Goal: Information Seeking & Learning: Check status

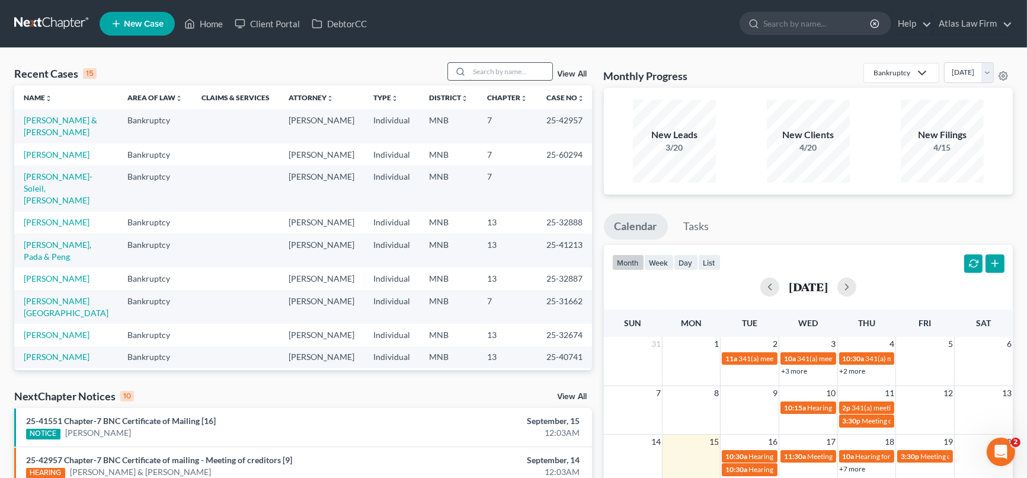
click at [494, 68] on input "search" at bounding box center [511, 71] width 83 height 17
type input "ingalls"
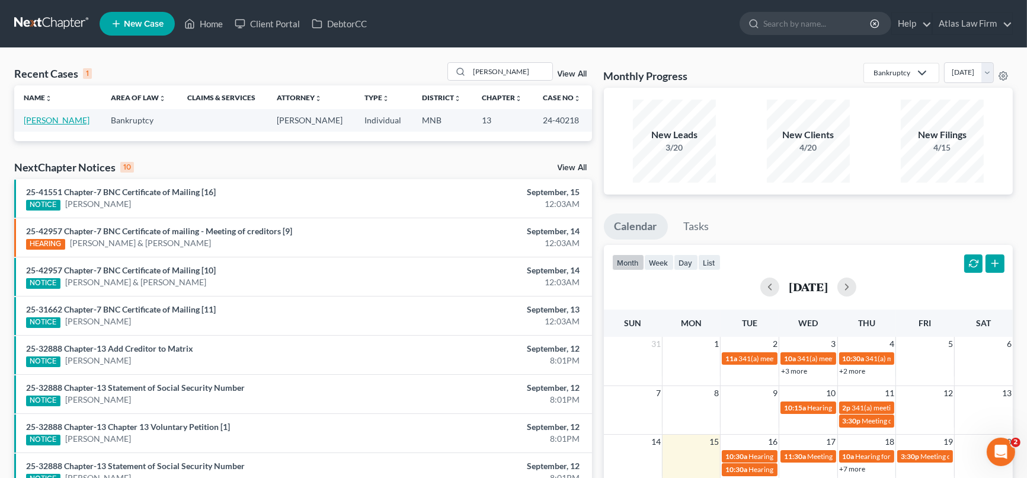
click at [62, 117] on link "[PERSON_NAME]" at bounding box center [57, 120] width 66 height 10
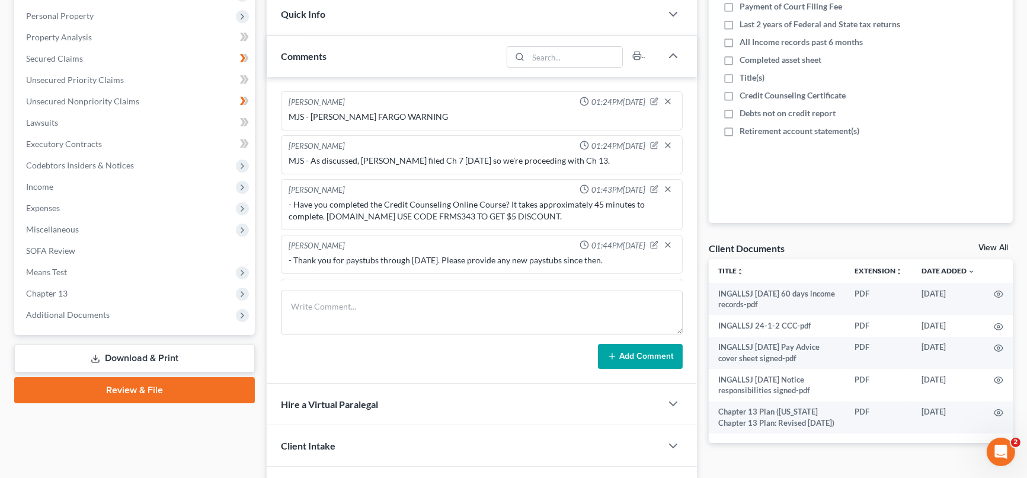
scroll to position [263, 0]
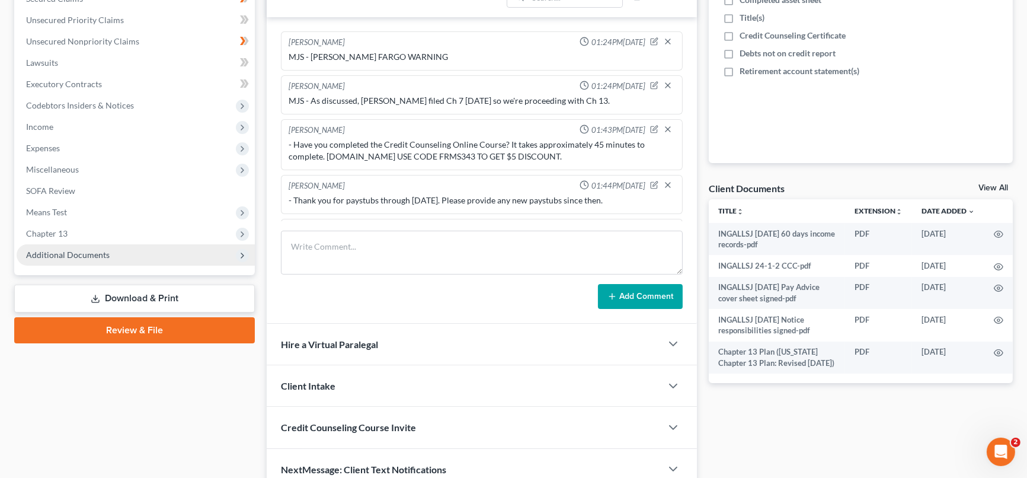
click at [97, 257] on span "Additional Documents" at bounding box center [136, 254] width 238 height 21
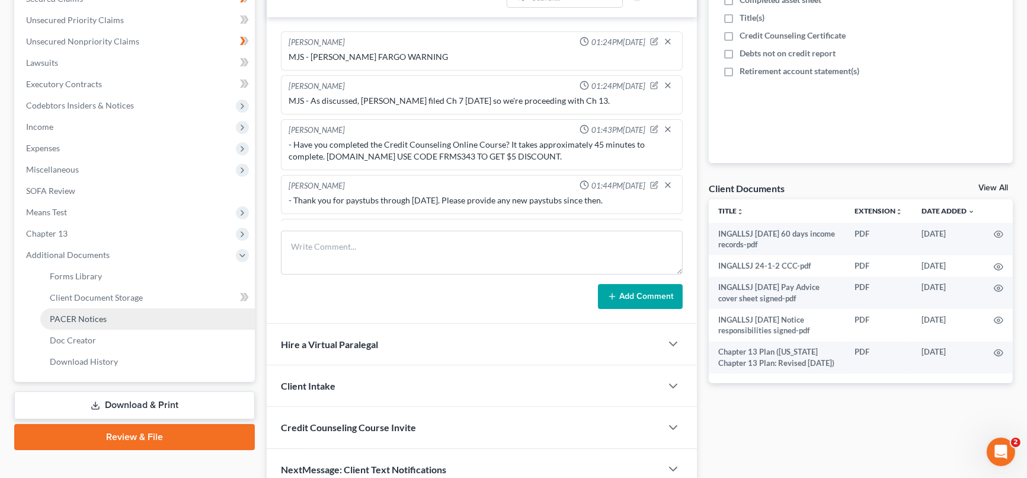
click at [87, 320] on span "PACER Notices" at bounding box center [78, 319] width 57 height 10
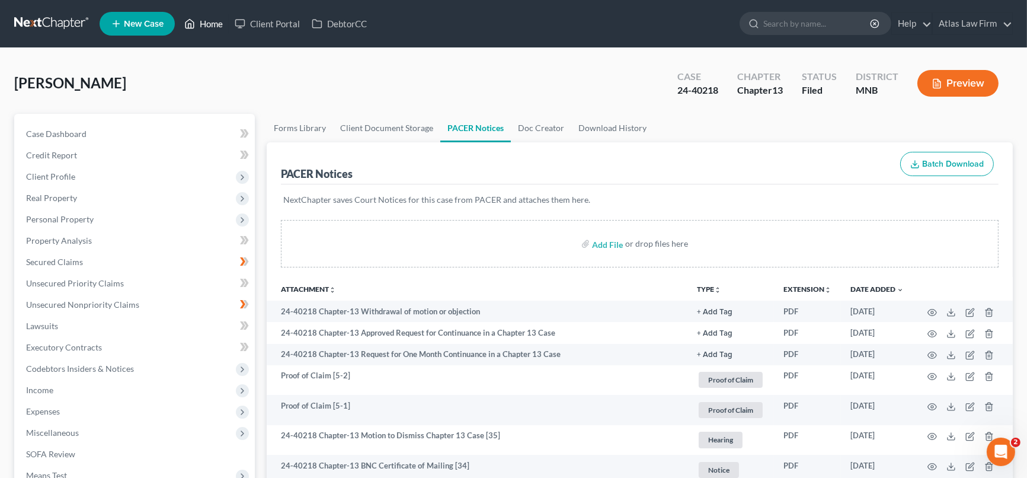
click at [219, 25] on link "Home" at bounding box center [203, 23] width 50 height 21
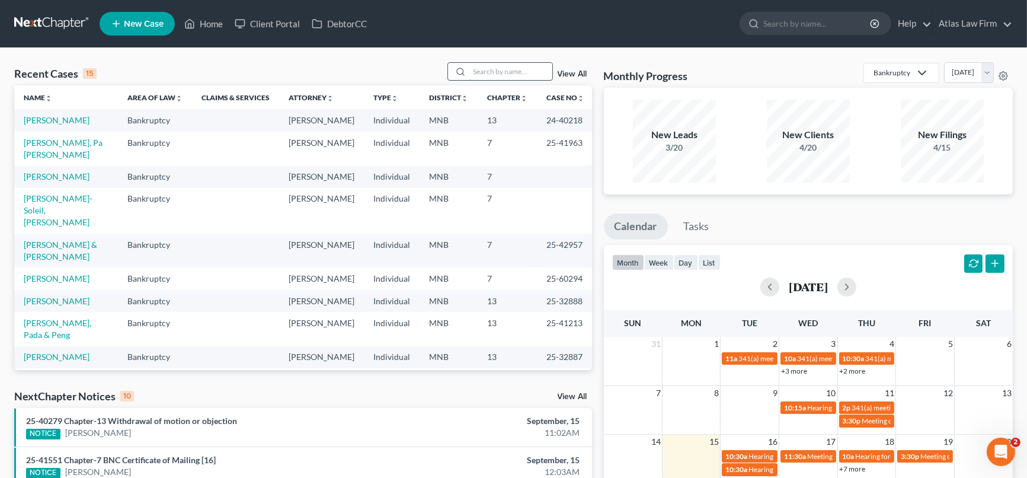
click at [535, 75] on input "search" at bounding box center [511, 71] width 83 height 17
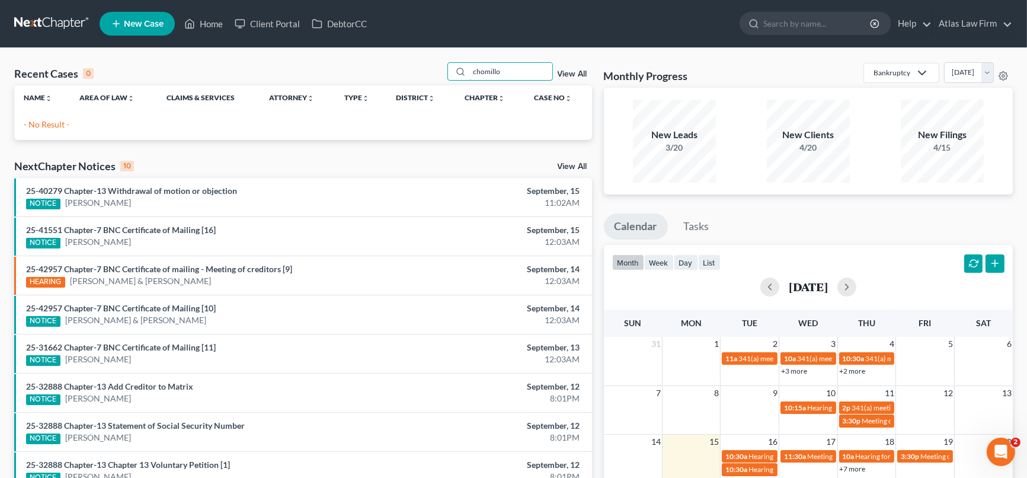
drag, startPoint x: 514, startPoint y: 71, endPoint x: 431, endPoint y: 68, distance: 83.0
click at [431, 68] on div "Recent Cases 0 chomillo View All" at bounding box center [303, 73] width 578 height 23
type input "yang"
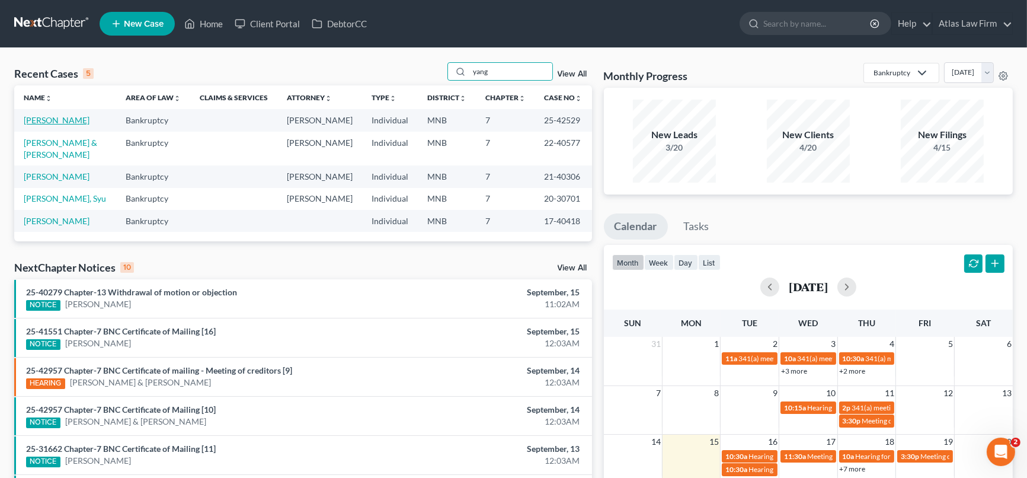
click at [59, 118] on link "[PERSON_NAME]" at bounding box center [57, 120] width 66 height 10
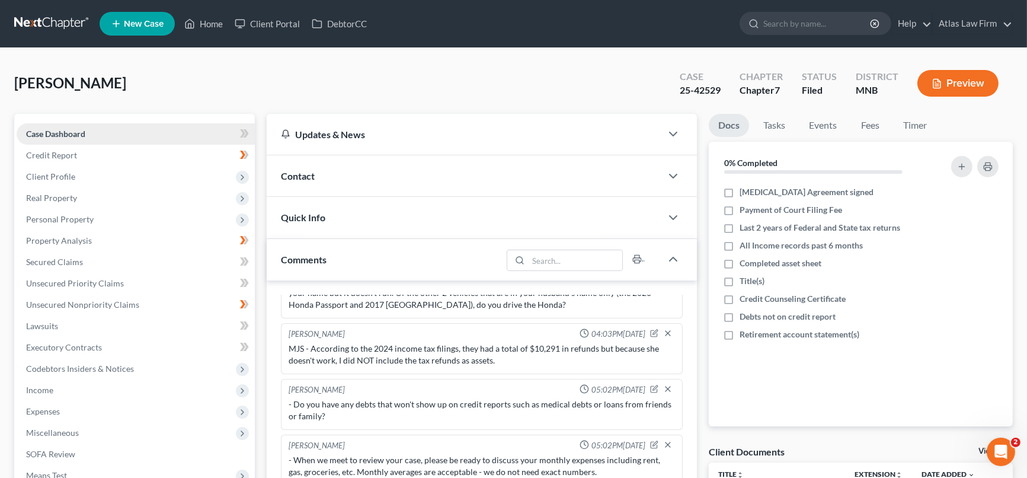
scroll to position [132, 0]
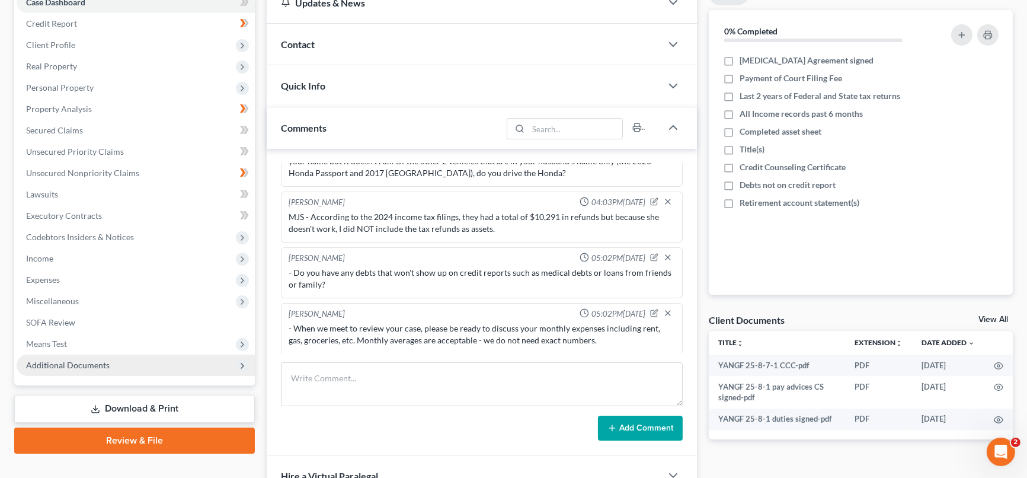
click at [112, 363] on span "Additional Documents" at bounding box center [136, 365] width 238 height 21
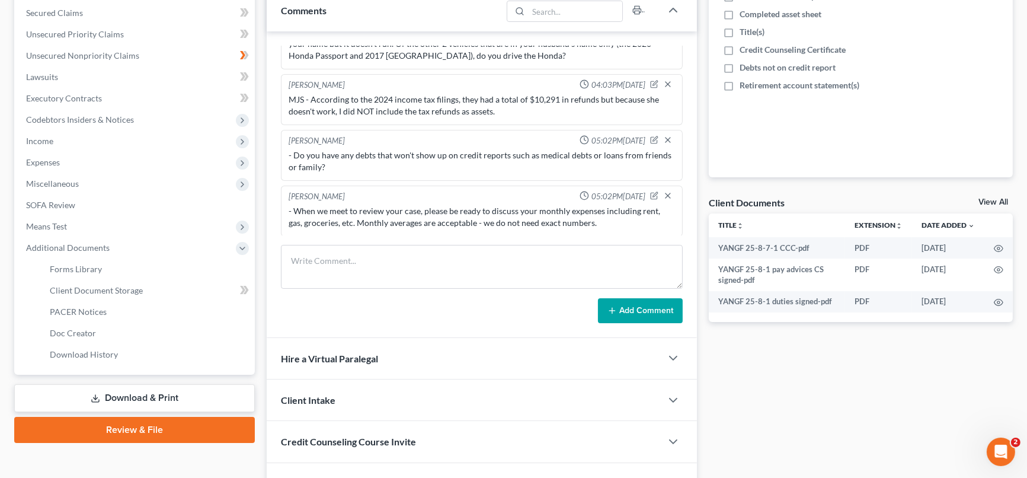
scroll to position [263, 0]
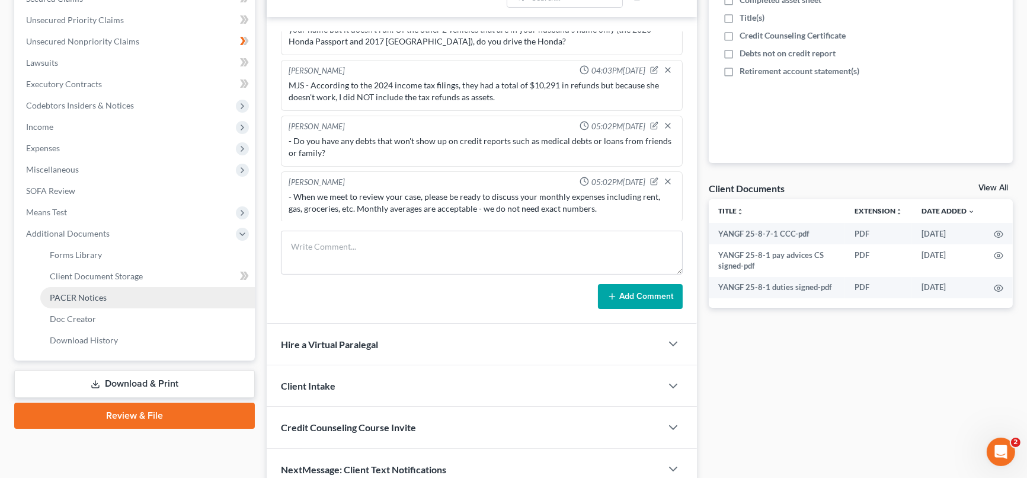
click at [93, 299] on span "PACER Notices" at bounding box center [78, 297] width 57 height 10
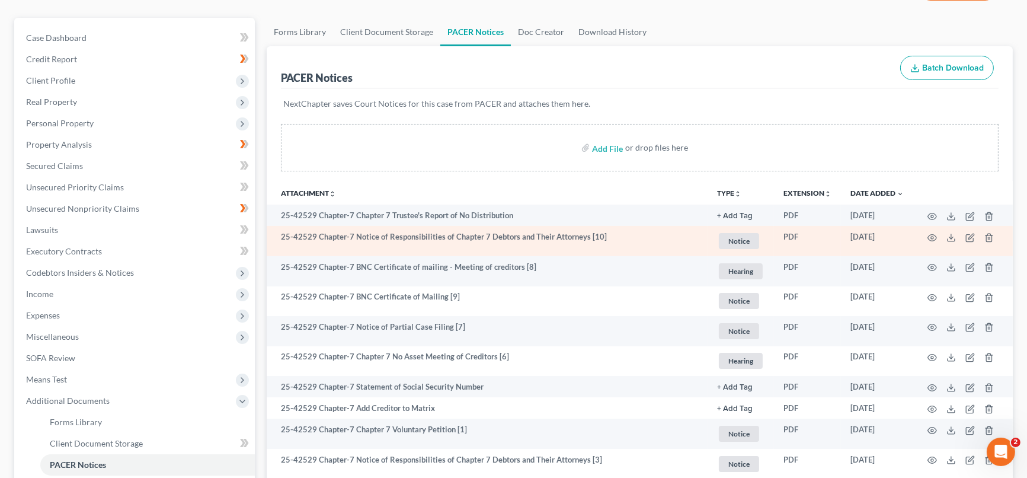
scroll to position [132, 0]
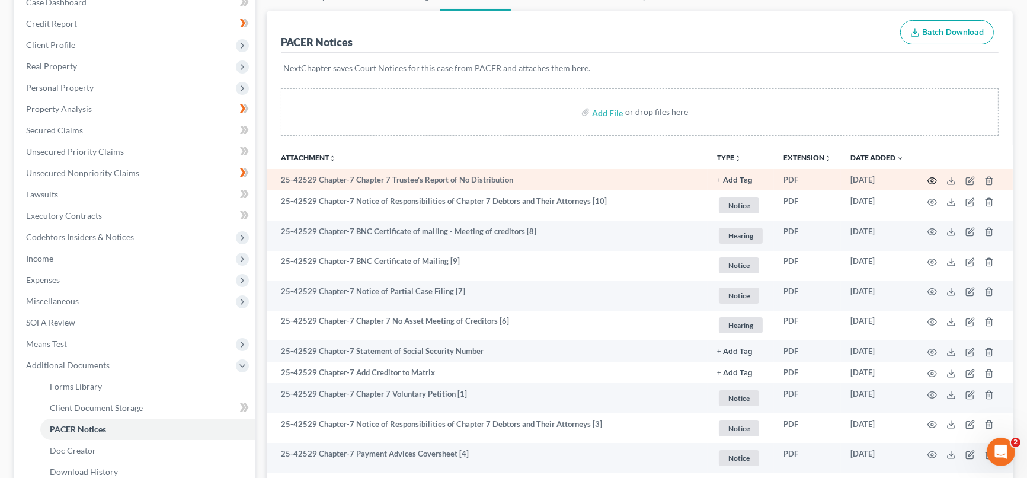
click at [934, 180] on icon "button" at bounding box center [932, 180] width 9 height 9
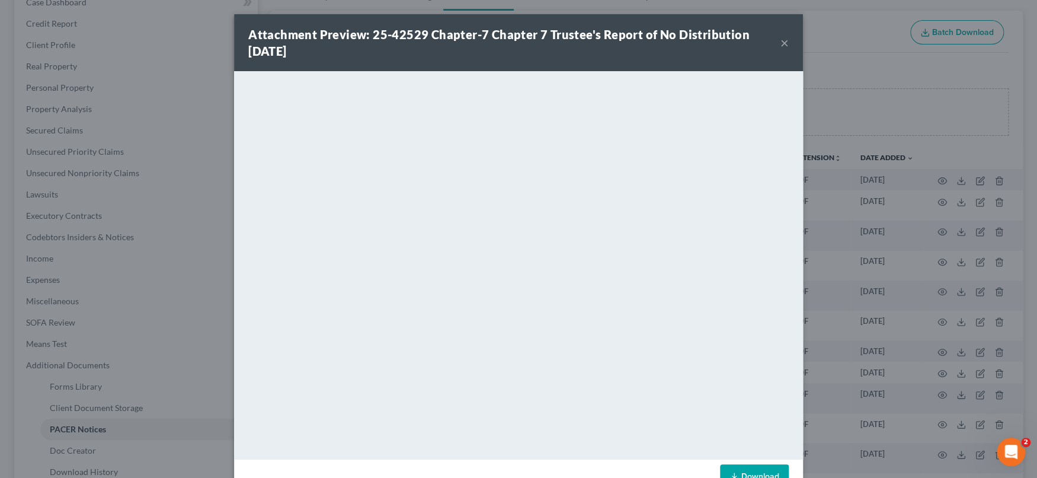
click at [781, 43] on button "×" at bounding box center [785, 43] width 8 height 14
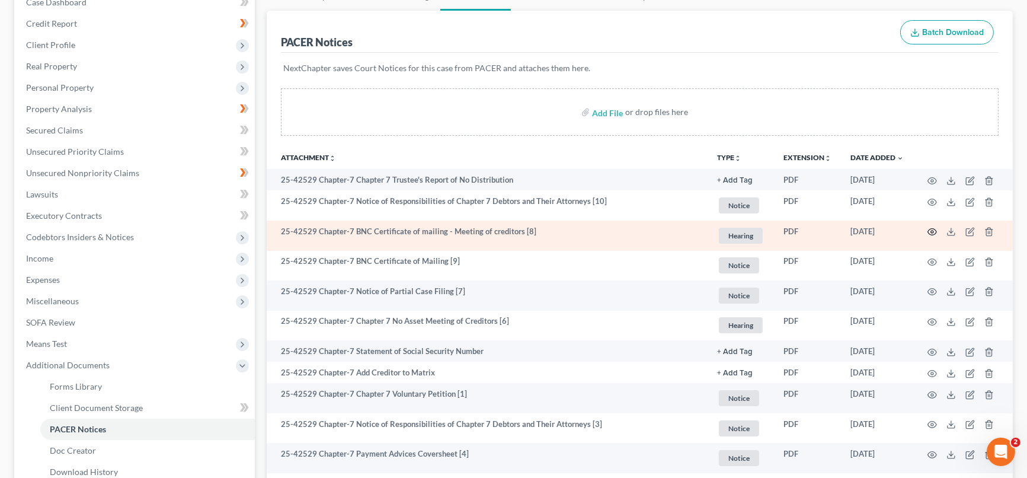
click at [933, 228] on icon "button" at bounding box center [932, 231] width 9 height 9
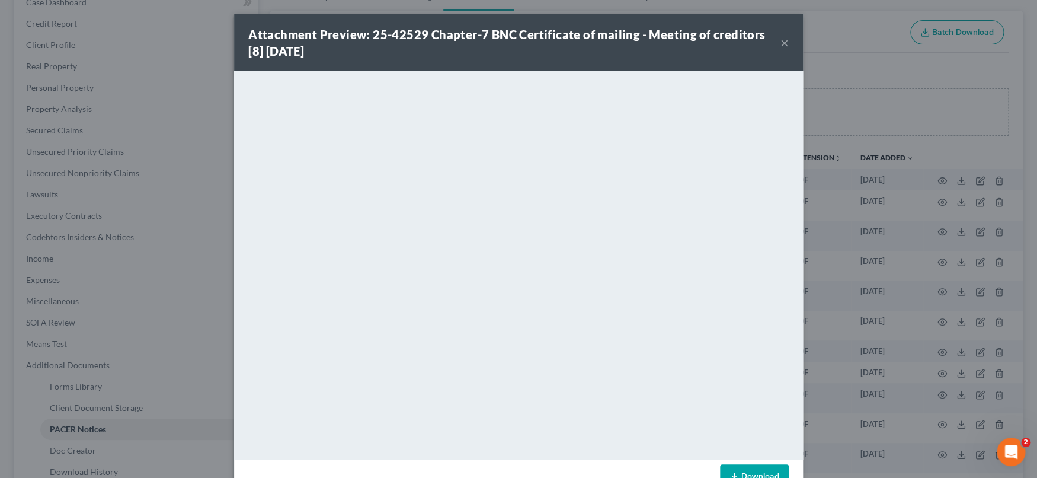
click at [781, 40] on button "×" at bounding box center [785, 43] width 8 height 14
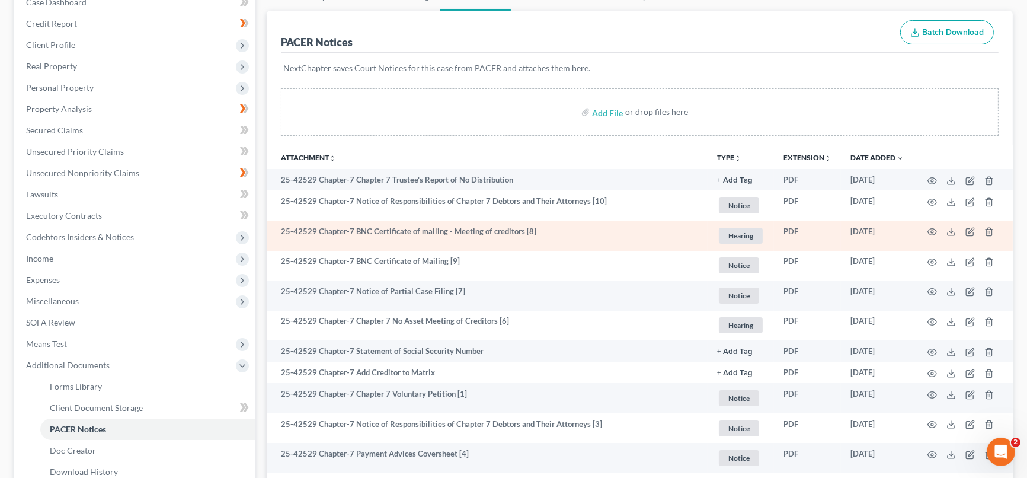
scroll to position [0, 0]
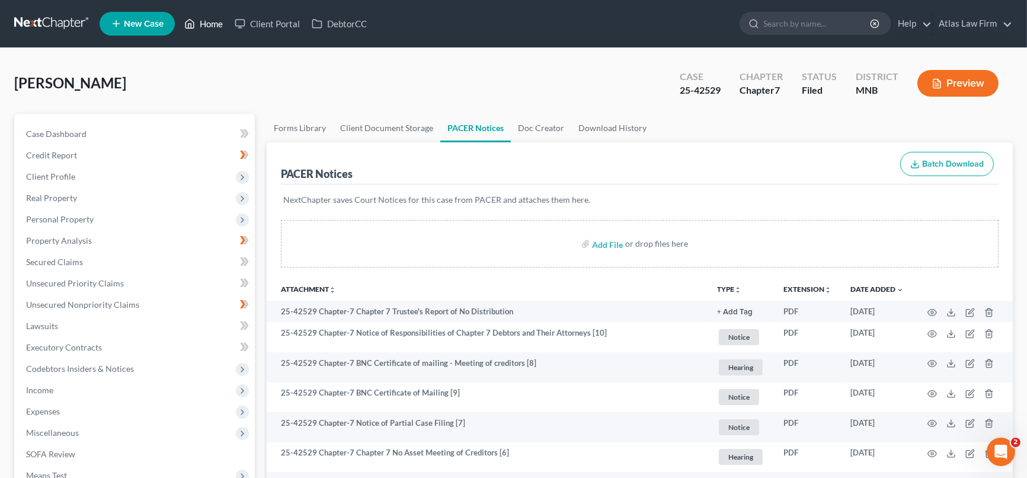
click at [216, 22] on link "Home" at bounding box center [203, 23] width 50 height 21
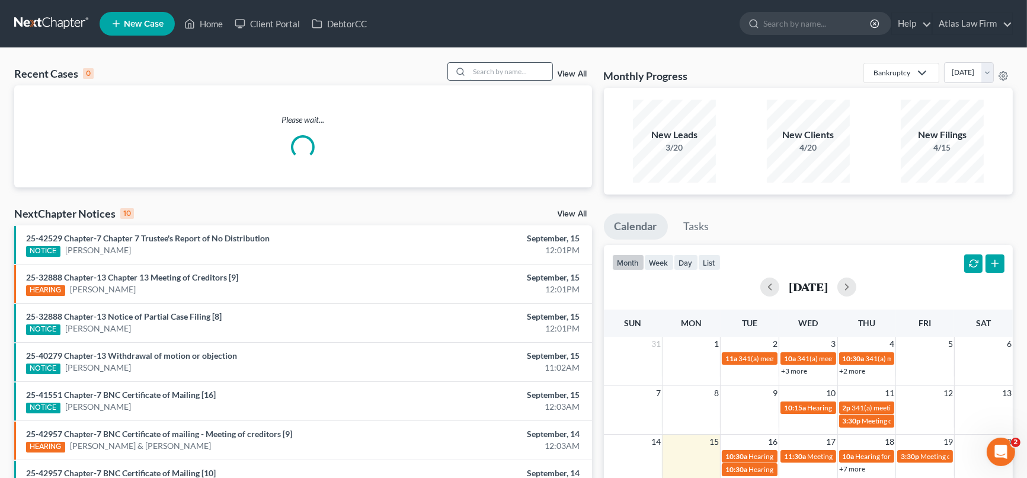
click at [488, 74] on input "search" at bounding box center [511, 71] width 83 height 17
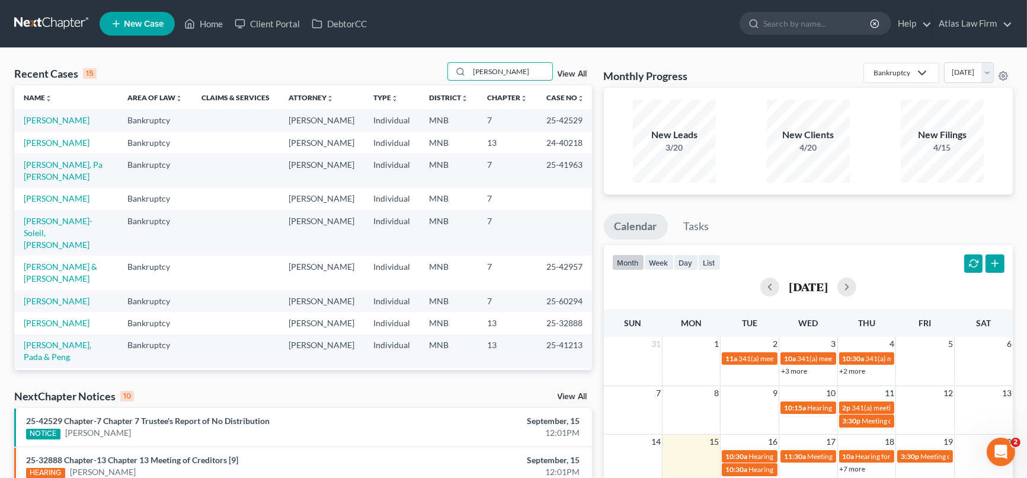
type input "thayer"
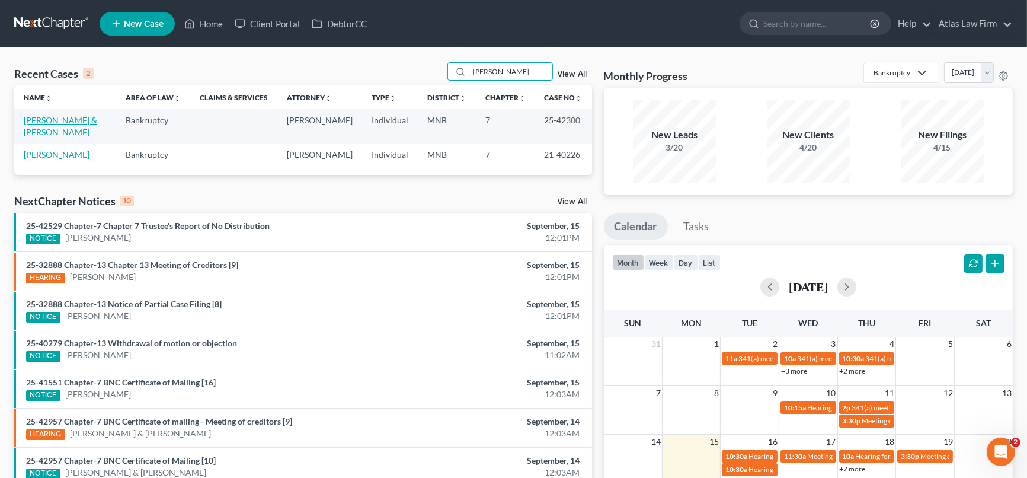
click at [63, 116] on link "[PERSON_NAME] & [PERSON_NAME]" at bounding box center [61, 126] width 74 height 22
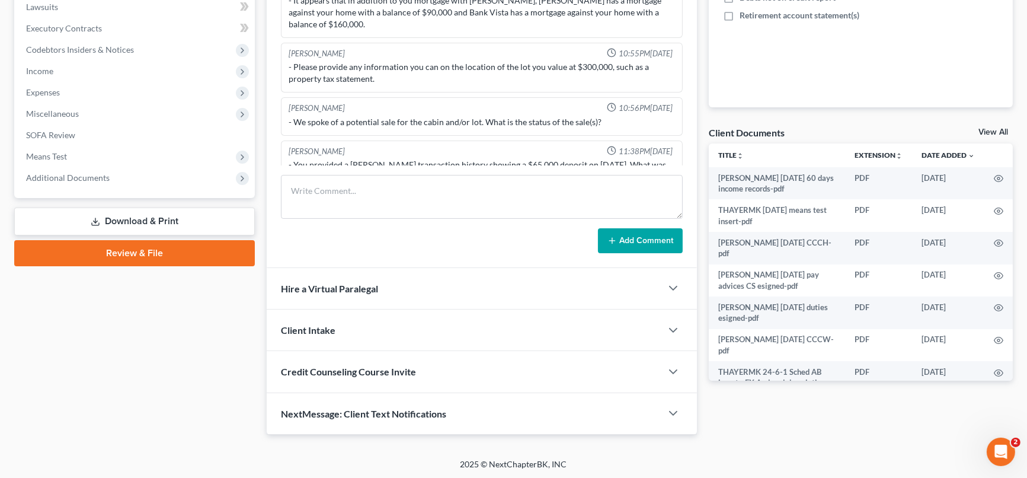
scroll to position [416, 0]
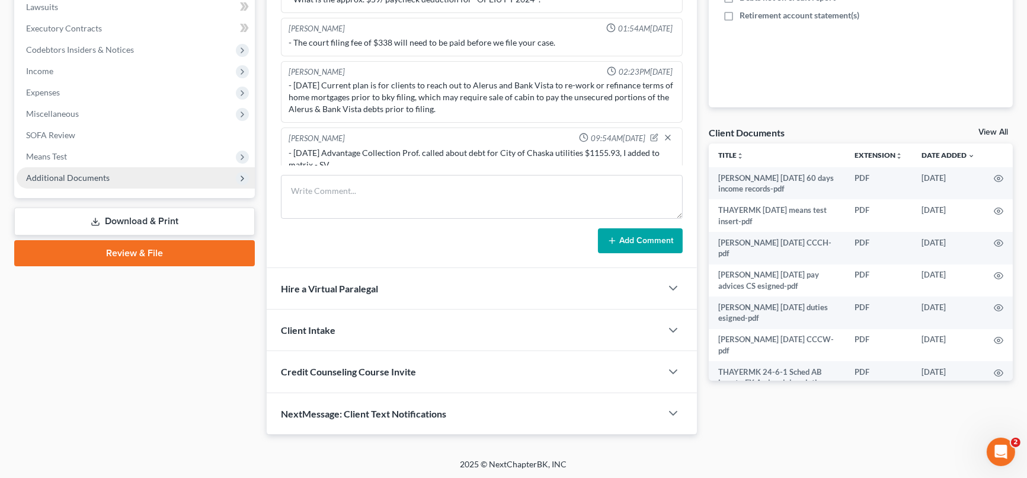
click at [79, 178] on span "Additional Documents" at bounding box center [68, 178] width 84 height 10
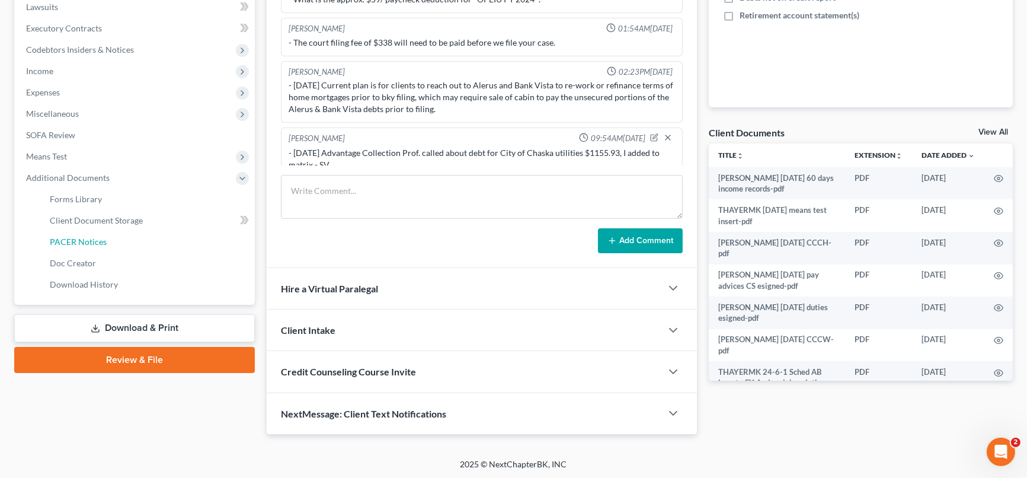
drag, startPoint x: 112, startPoint y: 239, endPoint x: 320, endPoint y: 260, distance: 209.2
click at [112, 238] on link "PACER Notices" at bounding box center [147, 241] width 215 height 21
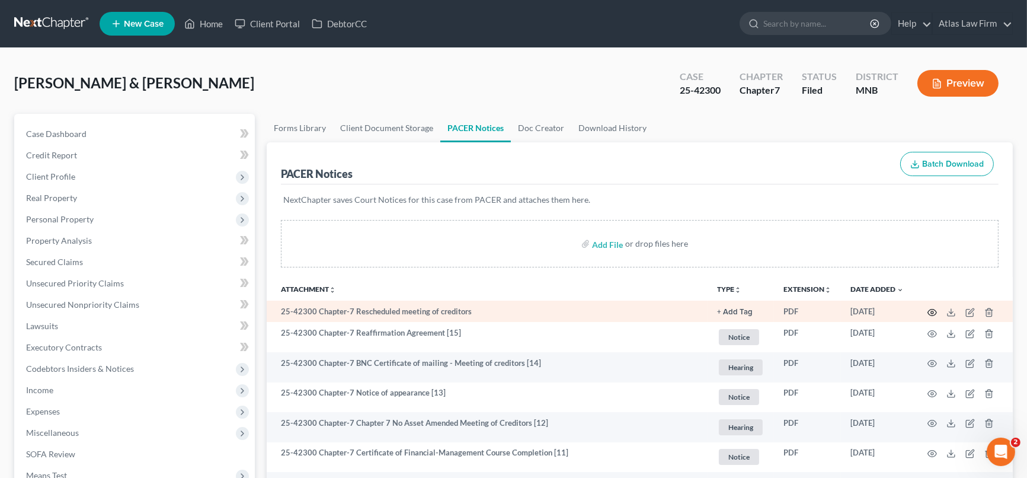
click at [933, 312] on circle "button" at bounding box center [932, 312] width 2 height 2
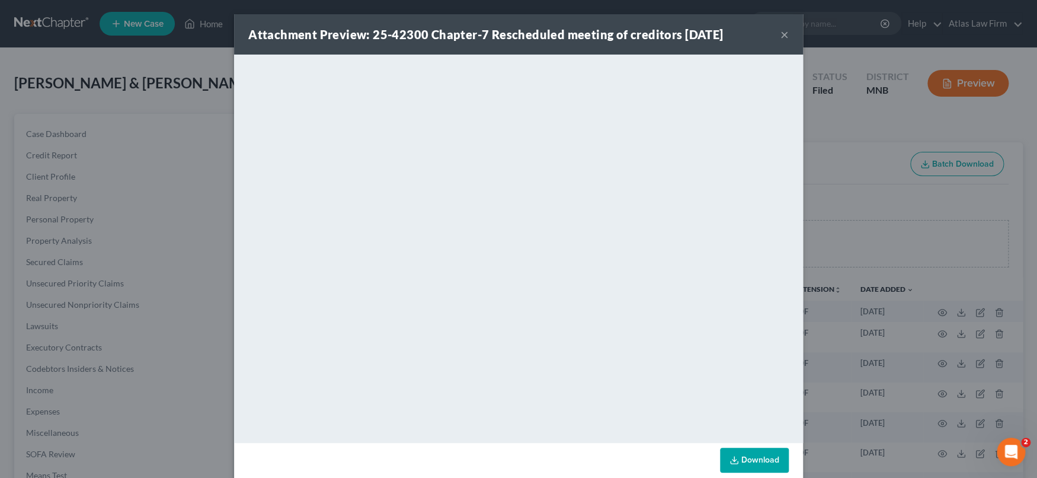
drag, startPoint x: 780, startPoint y: 34, endPoint x: 691, endPoint y: 58, distance: 92.6
click at [774, 32] on div "Attachment Preview: 25-42300 Chapter-7 Rescheduled meeting of creditors 09/04/2…" at bounding box center [518, 34] width 569 height 40
click at [781, 34] on button "×" at bounding box center [785, 34] width 8 height 14
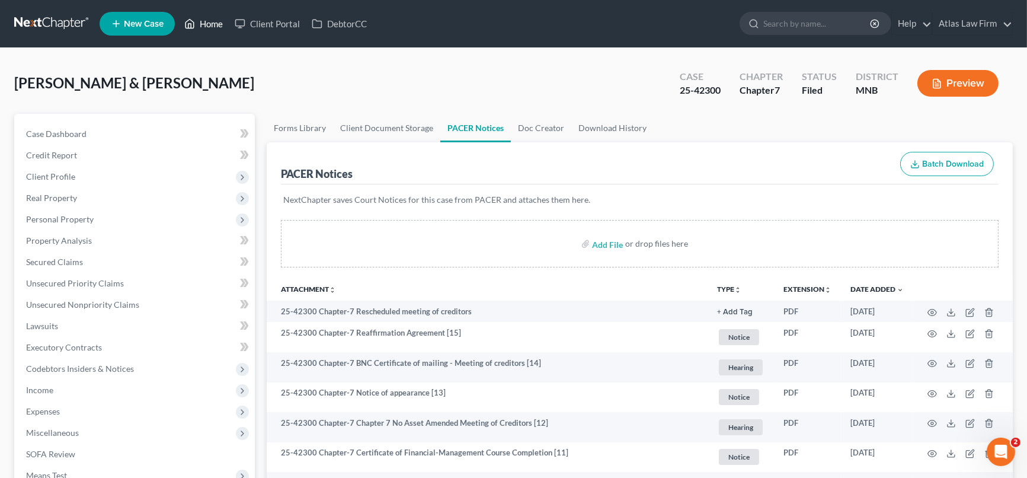
click at [209, 28] on link "Home" at bounding box center [203, 23] width 50 height 21
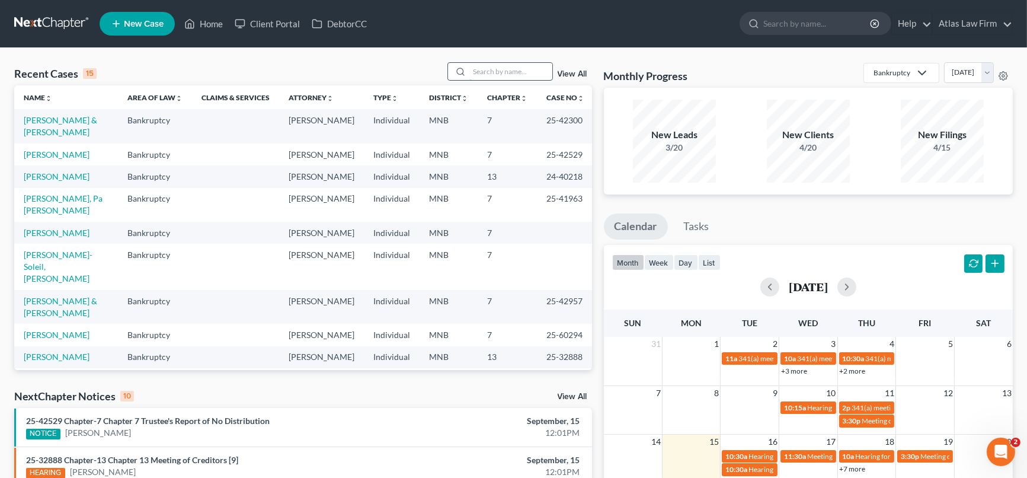
click at [491, 73] on input "search" at bounding box center [511, 71] width 83 height 17
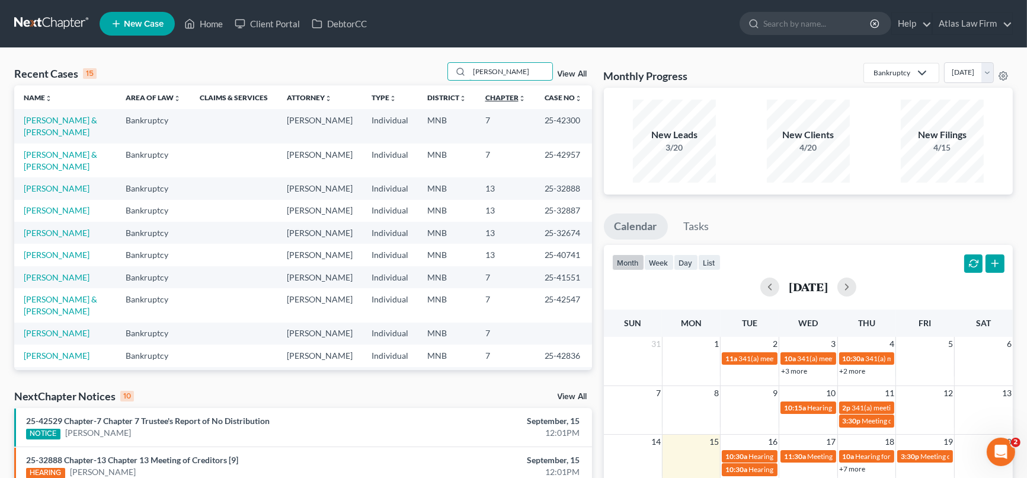
type input "tyler"
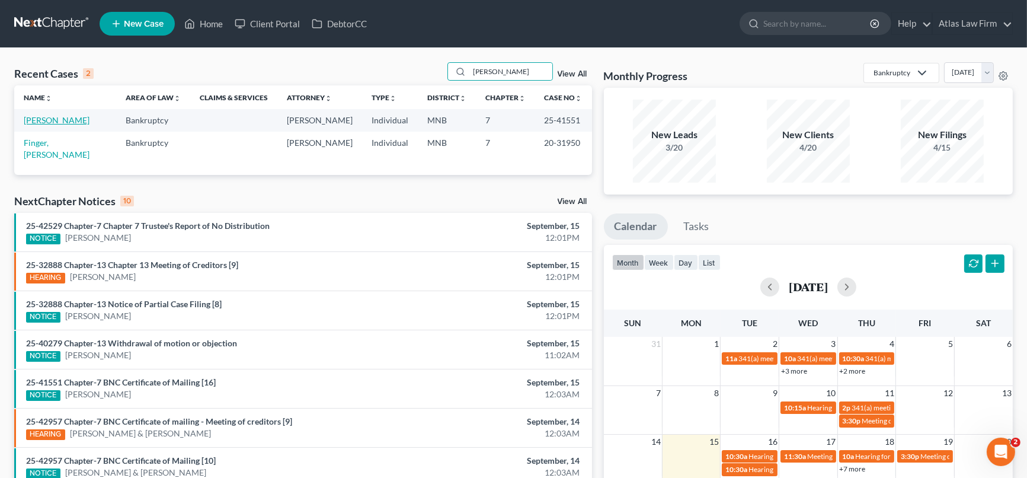
click at [49, 121] on link "[PERSON_NAME]" at bounding box center [57, 120] width 66 height 10
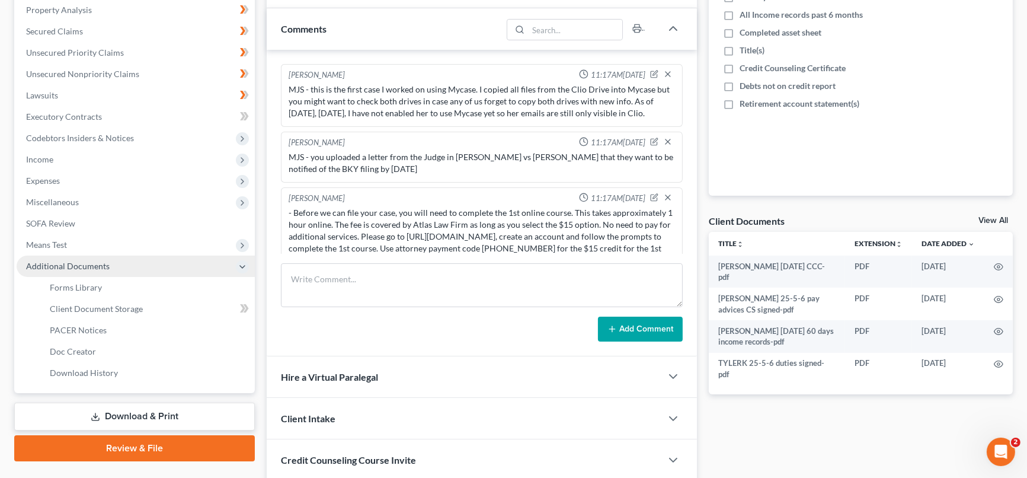
scroll to position [933, 0]
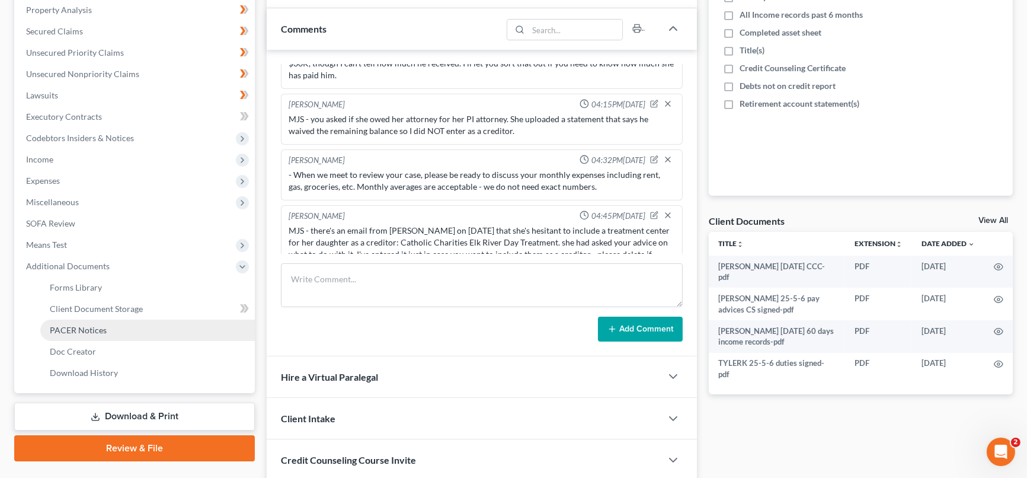
click at [97, 328] on span "PACER Notices" at bounding box center [78, 330] width 57 height 10
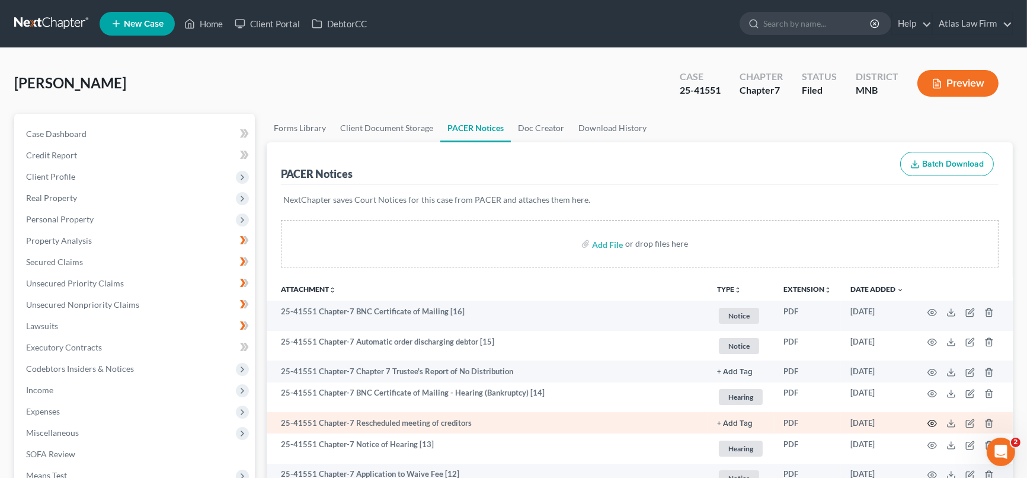
click at [931, 420] on icon "button" at bounding box center [932, 423] width 9 height 7
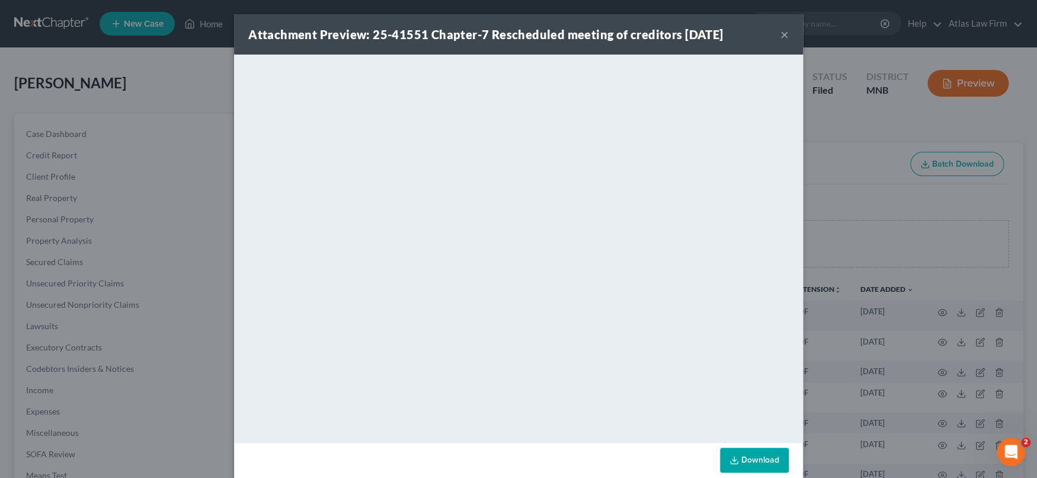
click at [781, 36] on button "×" at bounding box center [785, 34] width 8 height 14
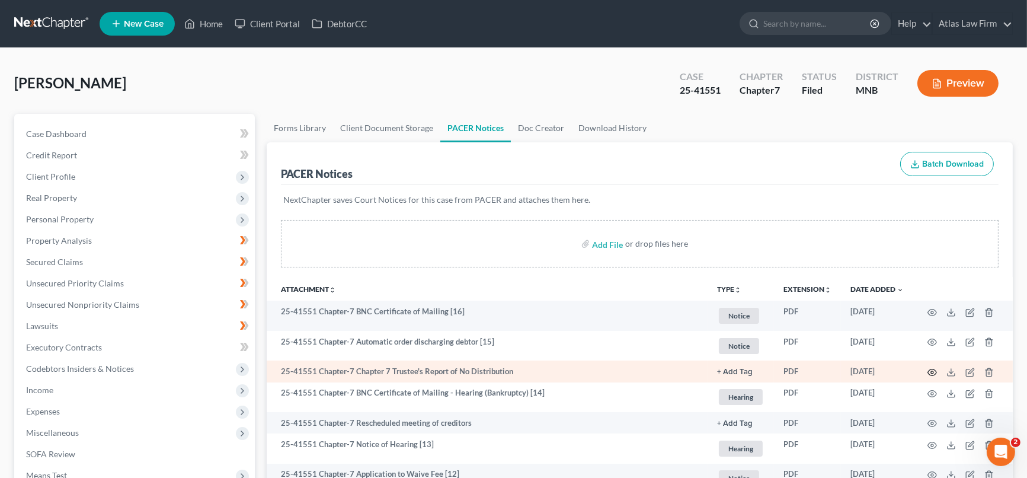
click at [931, 369] on icon "button" at bounding box center [932, 372] width 9 height 9
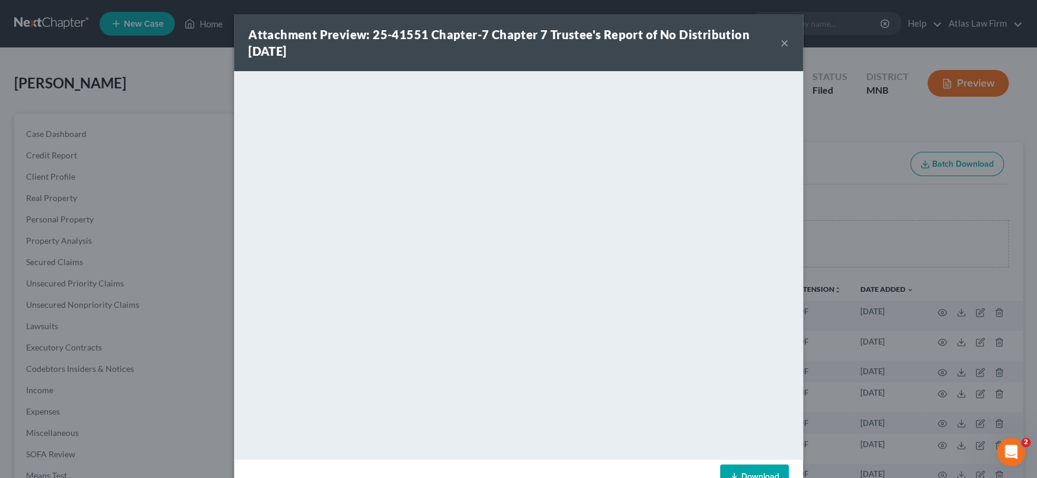
click at [781, 41] on button "×" at bounding box center [785, 43] width 8 height 14
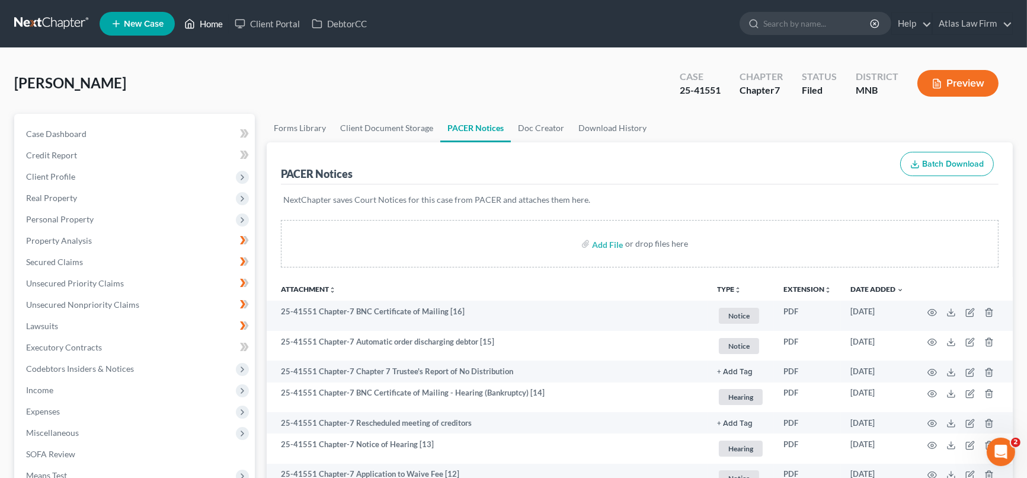
click at [210, 18] on link "Home" at bounding box center [203, 23] width 50 height 21
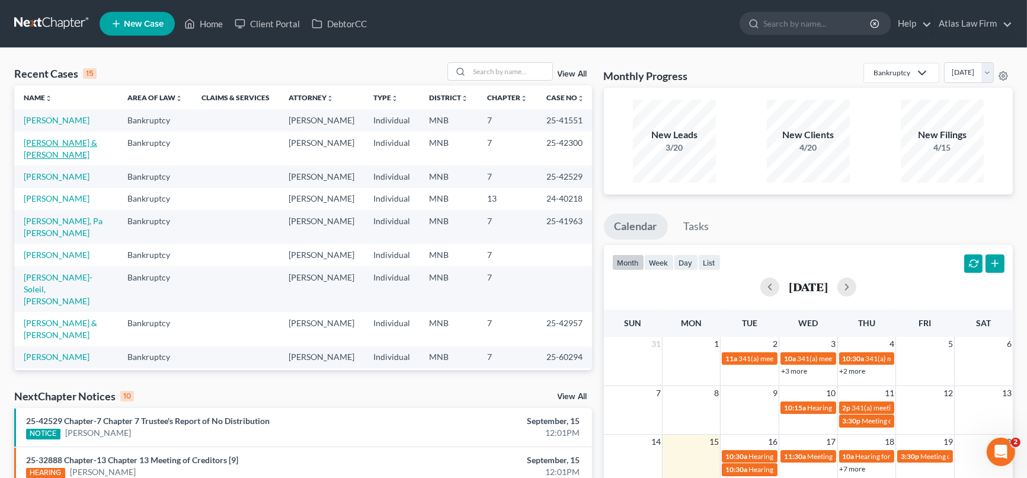
click at [74, 149] on link "[PERSON_NAME] & [PERSON_NAME]" at bounding box center [61, 149] width 74 height 22
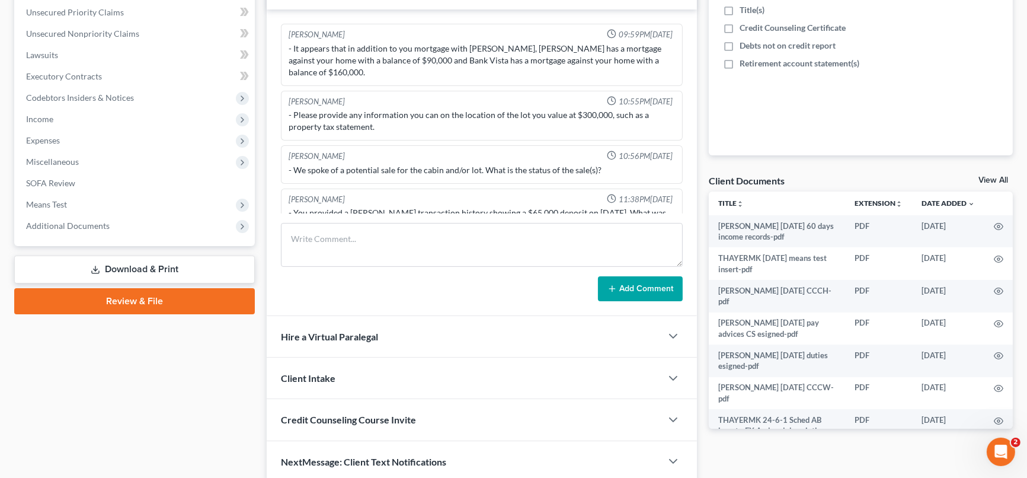
scroll to position [284, 0]
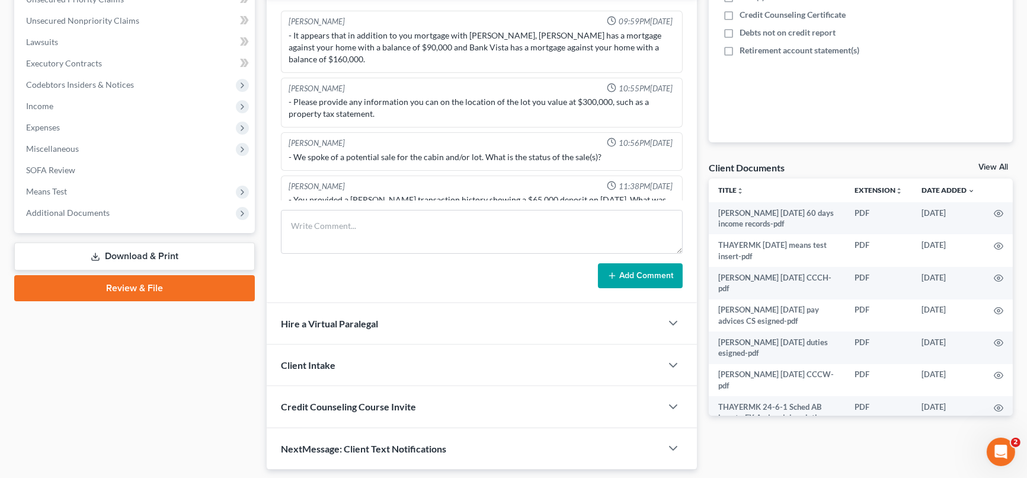
click at [107, 208] on span "Additional Documents" at bounding box center [68, 212] width 84 height 10
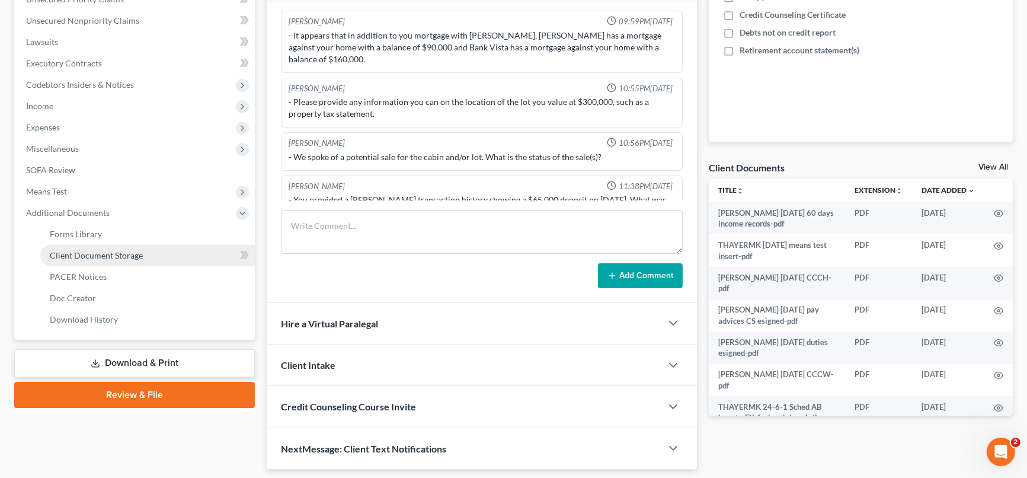
scroll to position [416, 0]
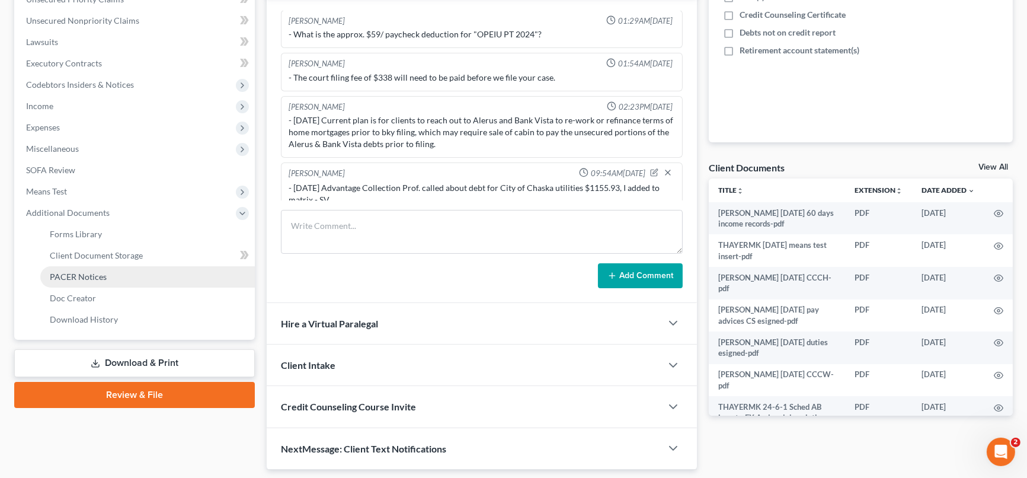
click at [106, 270] on link "PACER Notices" at bounding box center [147, 276] width 215 height 21
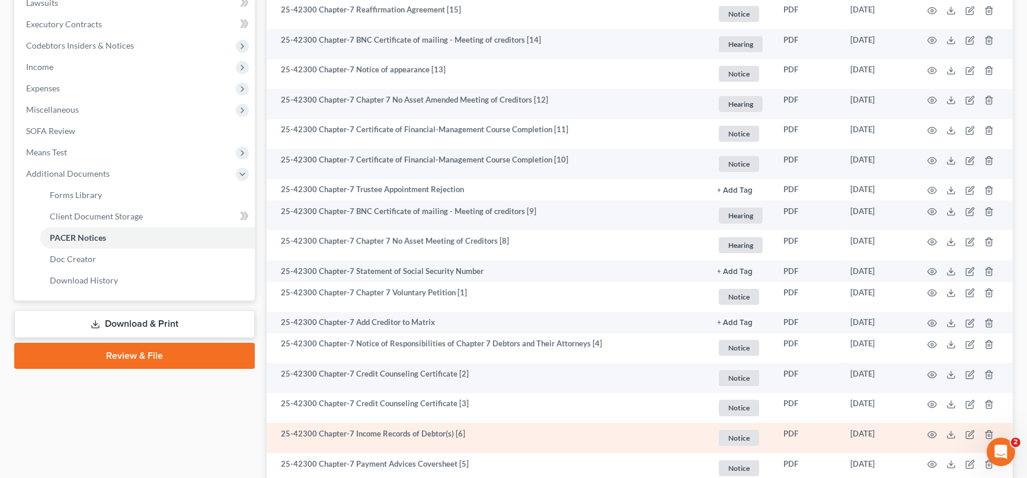
scroll to position [287, 0]
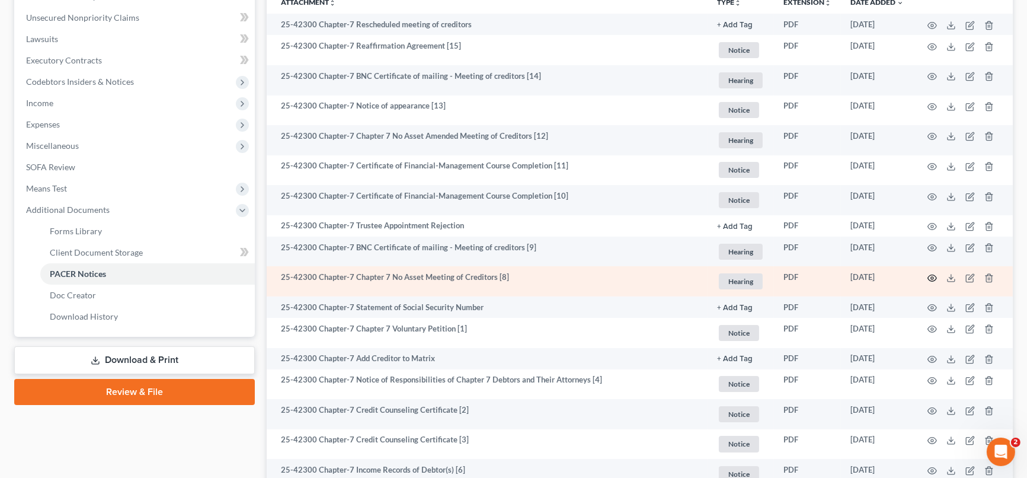
click at [933, 276] on icon "button" at bounding box center [932, 277] width 9 height 9
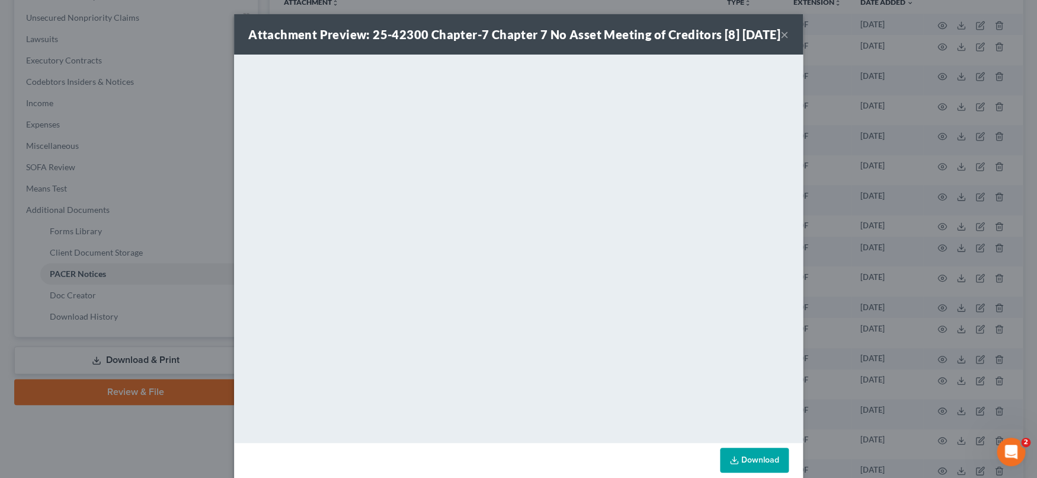
click at [781, 40] on button "×" at bounding box center [785, 34] width 8 height 14
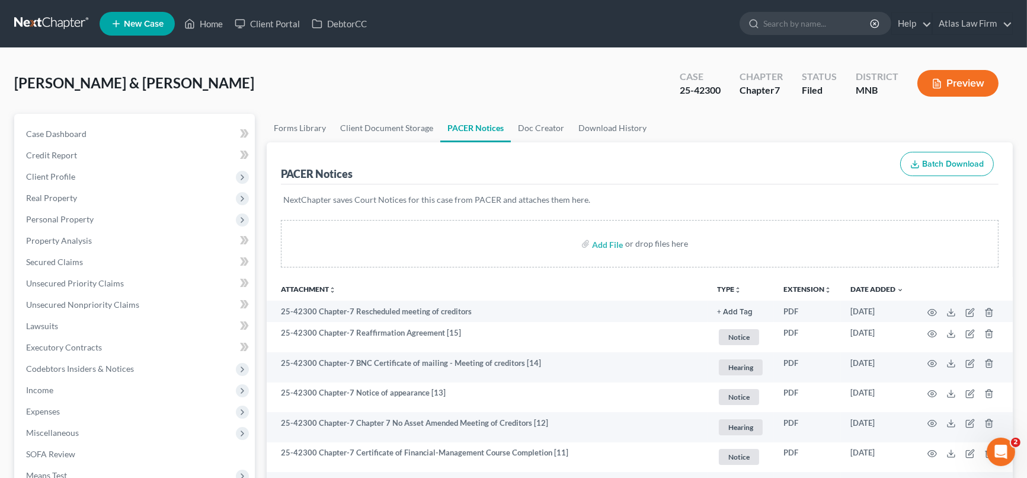
scroll to position [132, 0]
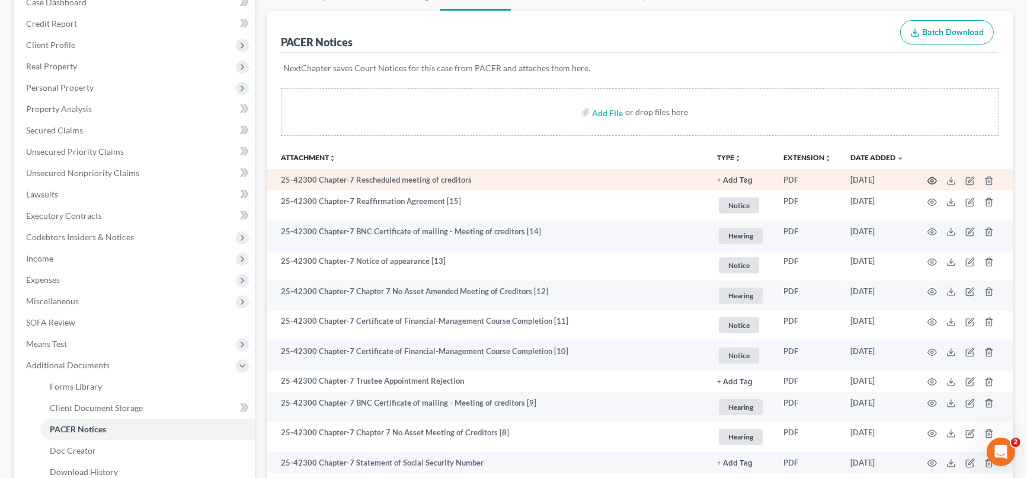
click at [933, 180] on circle "button" at bounding box center [932, 181] width 2 height 2
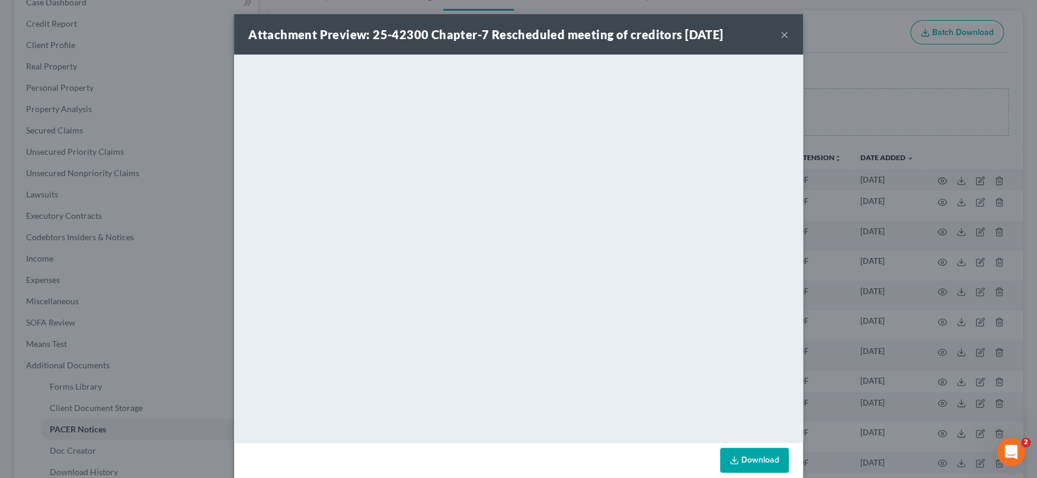
click at [781, 36] on button "×" at bounding box center [785, 34] width 8 height 14
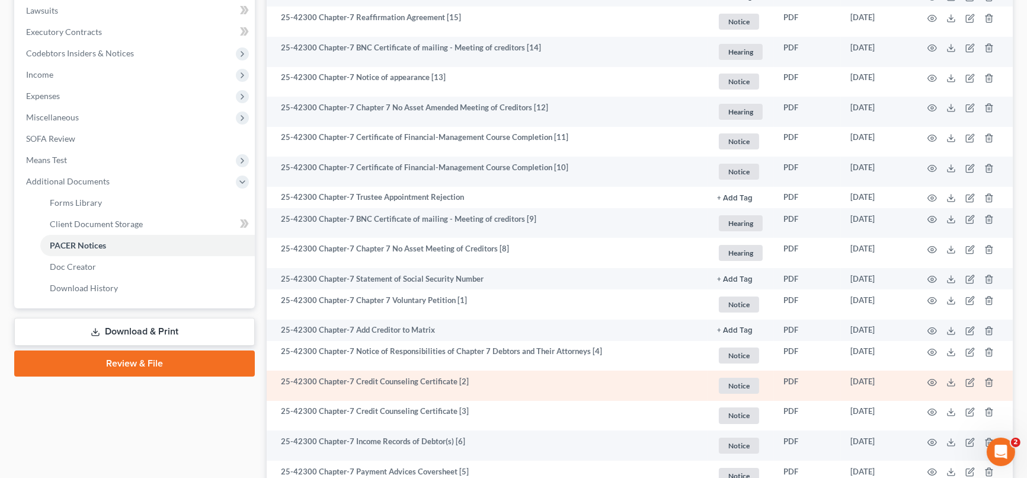
scroll to position [419, 0]
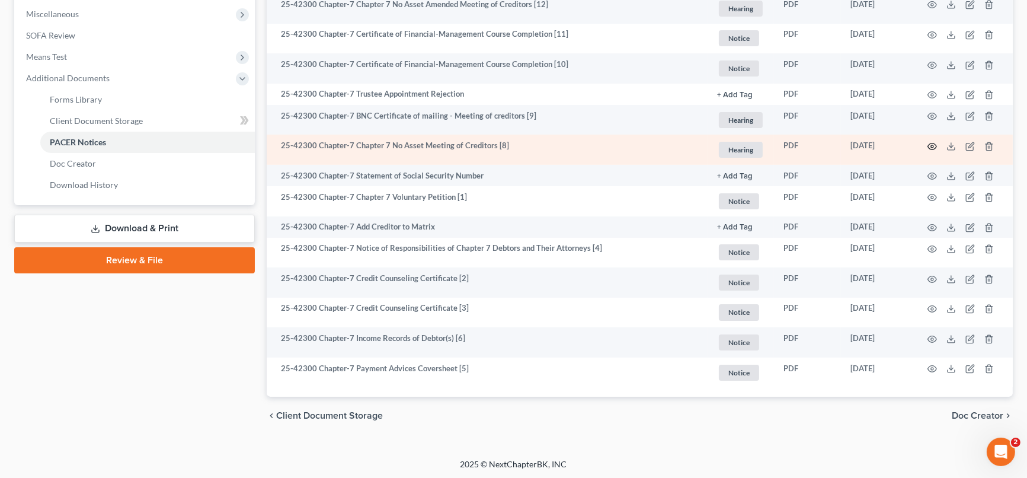
click at [934, 146] on icon "button" at bounding box center [932, 146] width 9 height 9
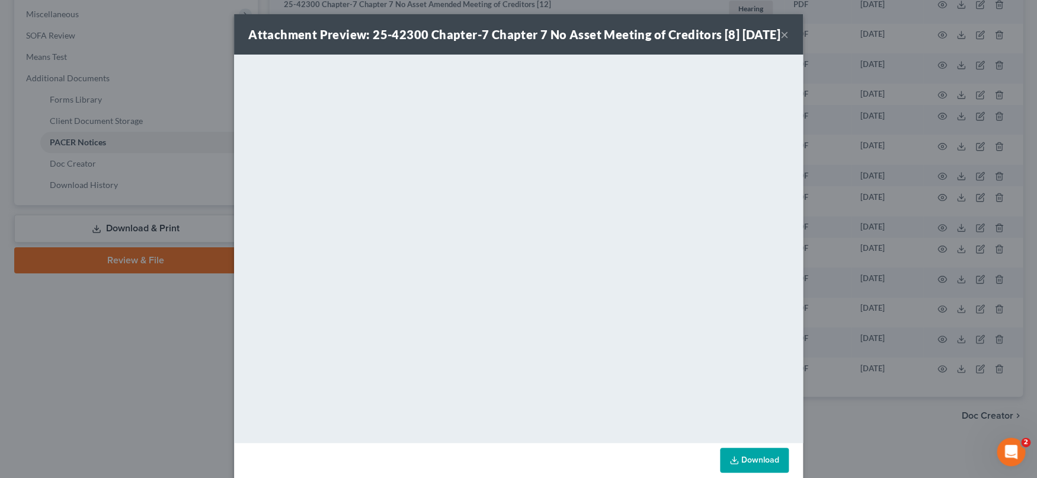
click at [781, 41] on button "×" at bounding box center [785, 34] width 8 height 14
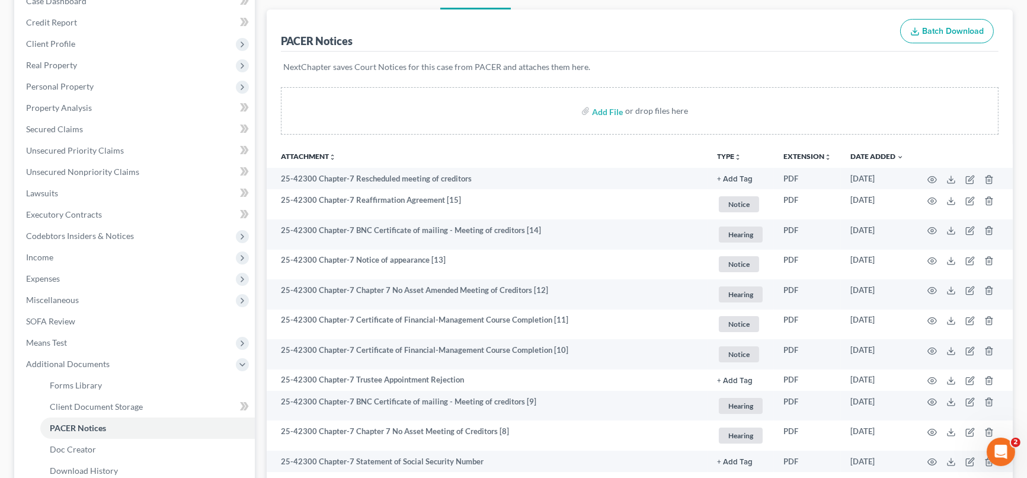
scroll to position [24, 0]
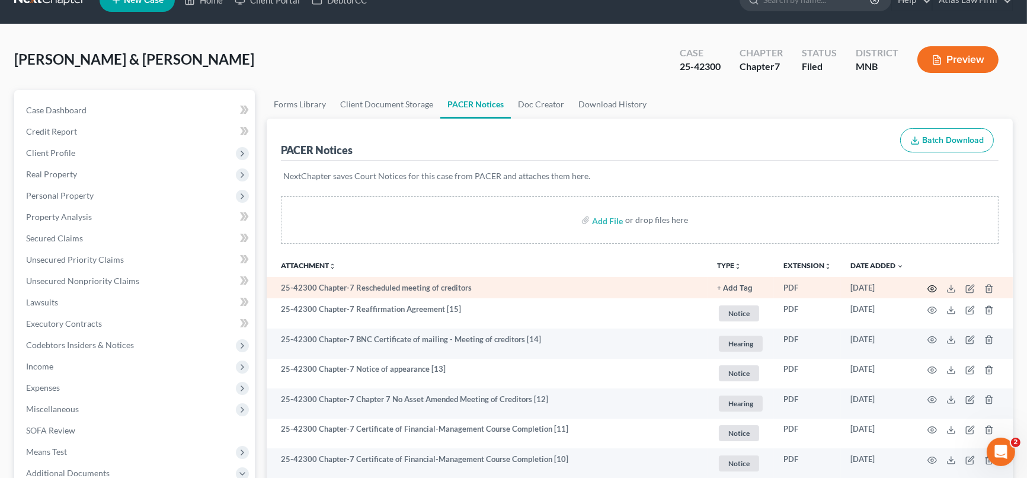
click at [931, 285] on icon "button" at bounding box center [932, 288] width 9 height 9
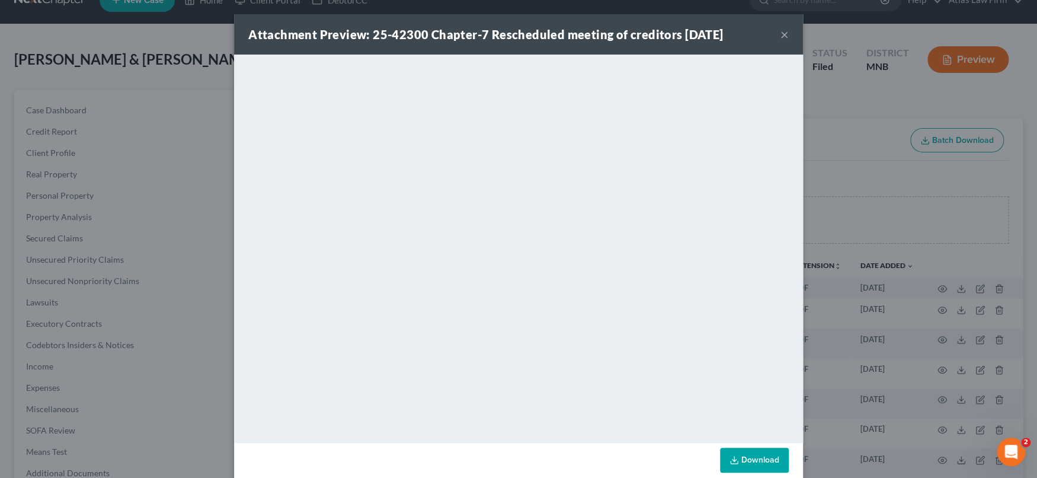
drag, startPoint x: 778, startPoint y: 33, endPoint x: 812, endPoint y: 2, distance: 46.2
click at [781, 33] on button "×" at bounding box center [785, 34] width 8 height 14
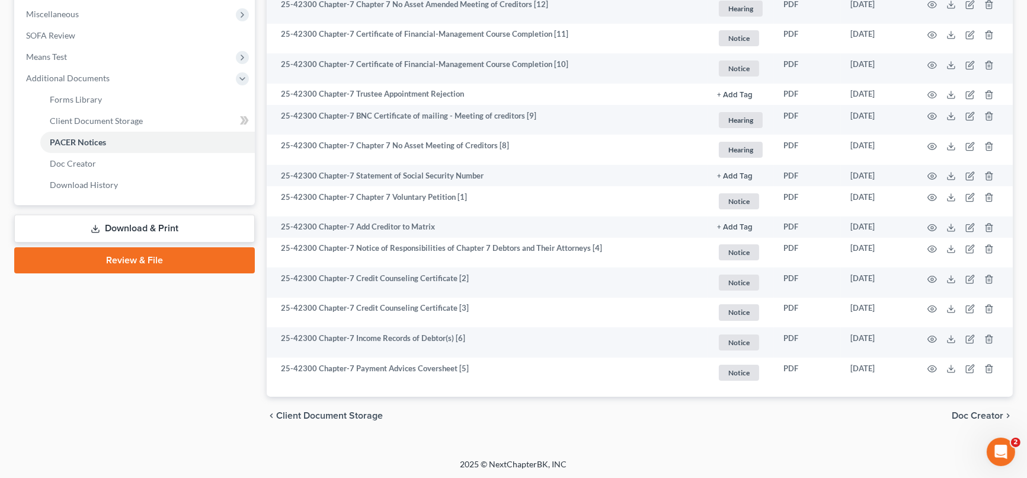
scroll to position [0, 0]
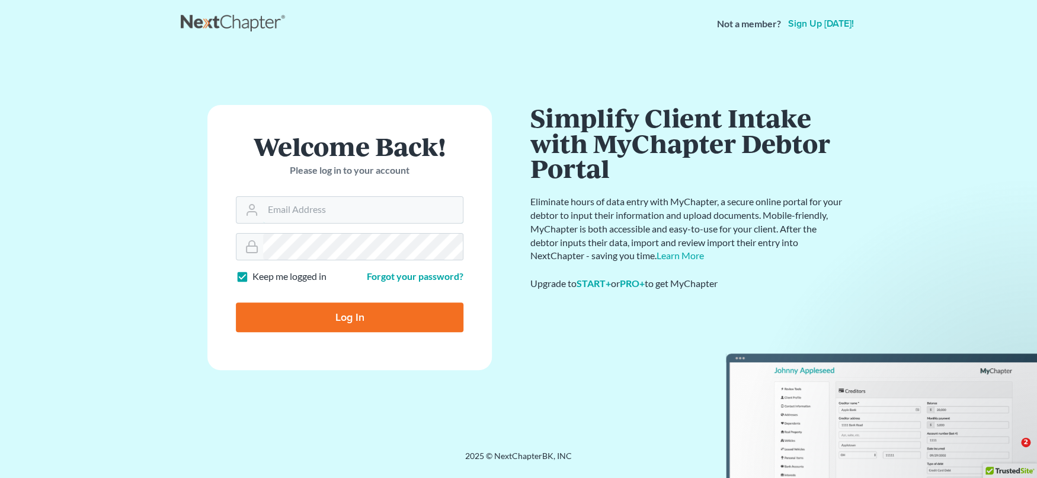
type input "[EMAIL_ADDRESS][DOMAIN_NAME]"
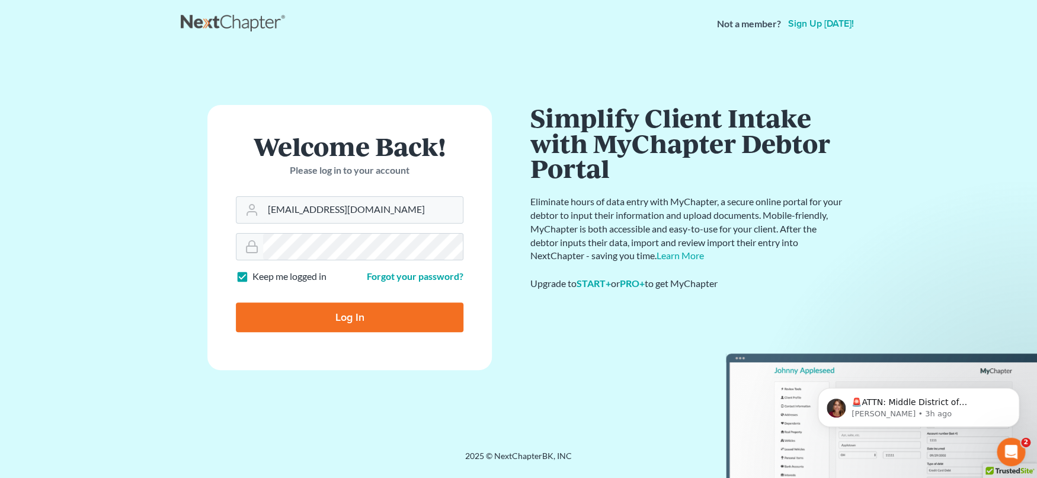
click at [268, 318] on input "Log In" at bounding box center [350, 317] width 228 height 30
type input "Thinking..."
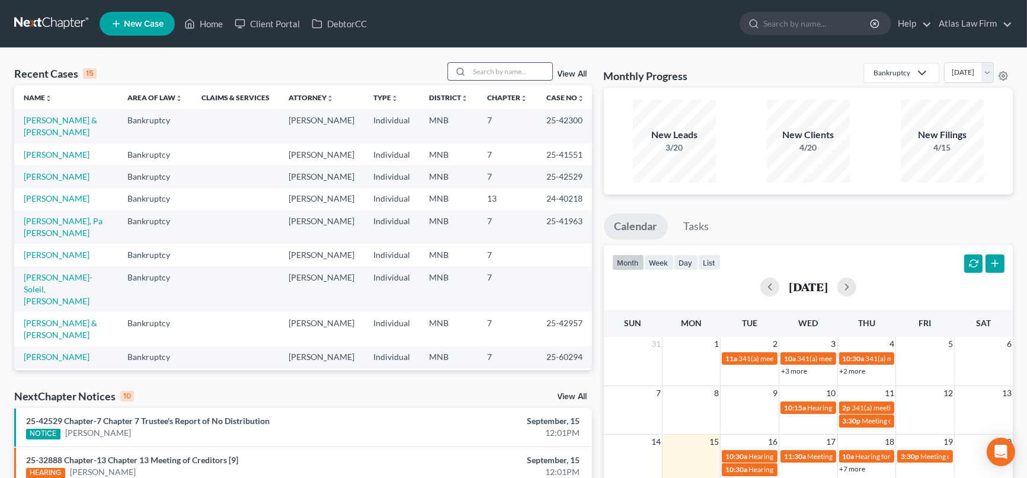
click at [506, 71] on input "search" at bounding box center [511, 71] width 83 height 17
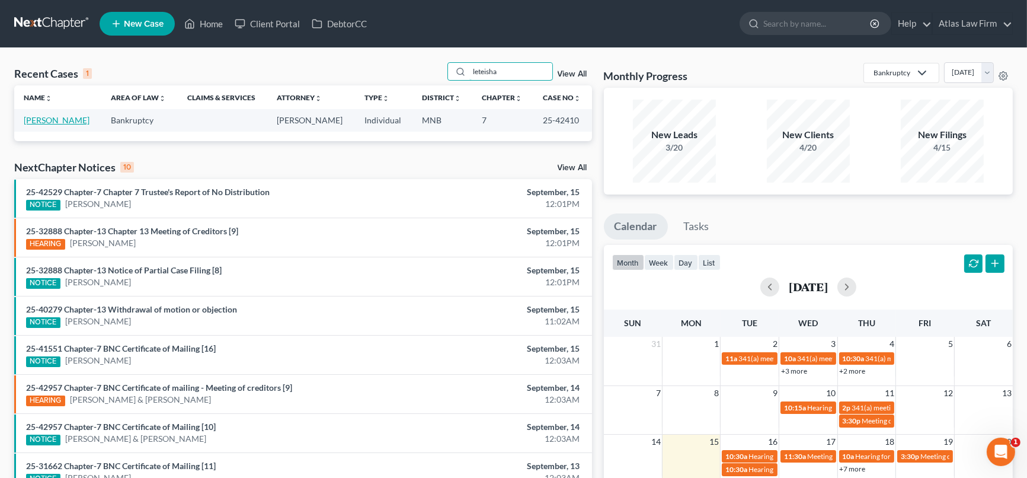
type input "leteisha"
click at [31, 122] on link "[PERSON_NAME]" at bounding box center [57, 120] width 66 height 10
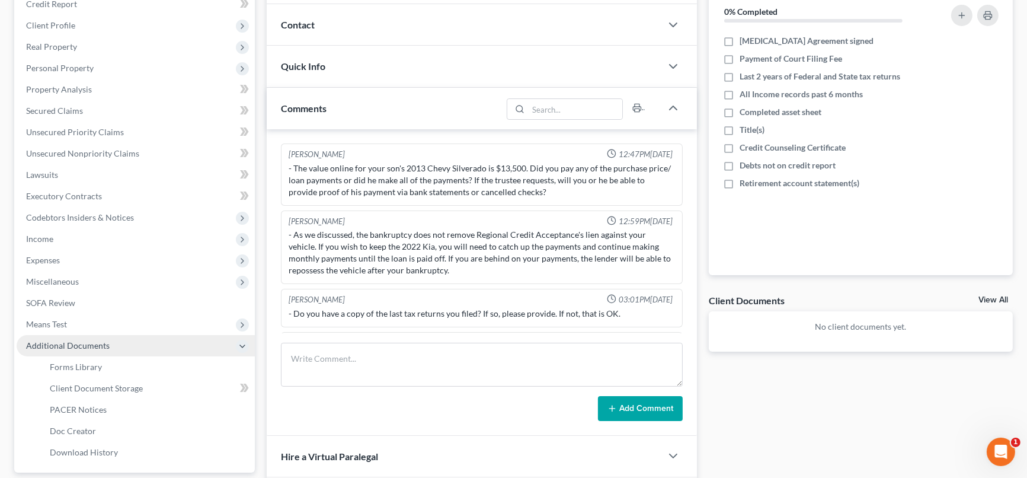
scroll to position [36, 0]
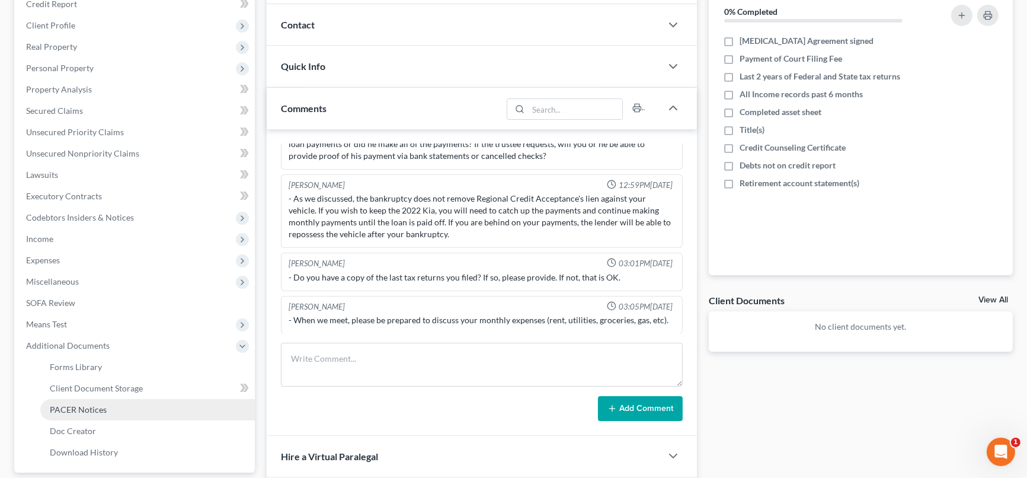
click at [84, 408] on span "PACER Notices" at bounding box center [78, 409] width 57 height 10
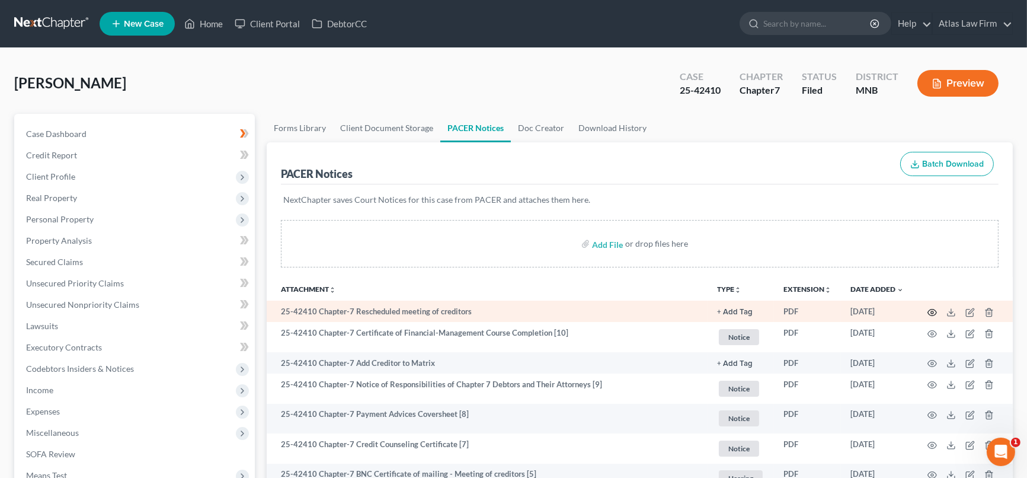
click at [933, 308] on icon "button" at bounding box center [932, 312] width 9 height 9
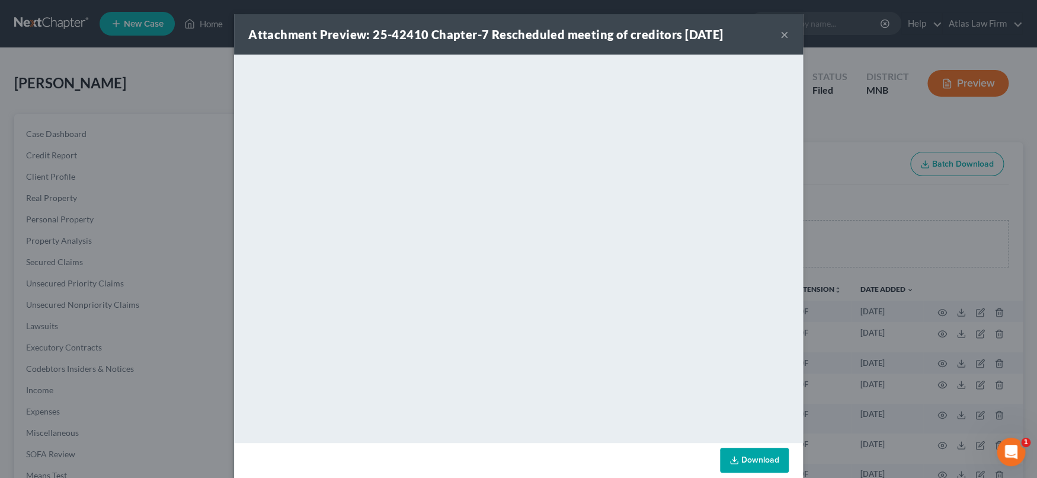
click at [781, 36] on button "×" at bounding box center [785, 34] width 8 height 14
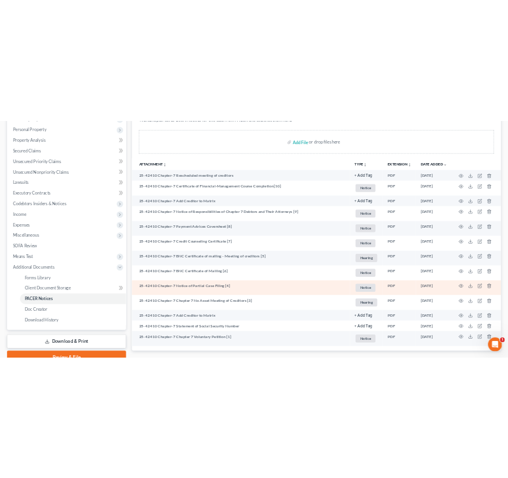
scroll to position [269, 0]
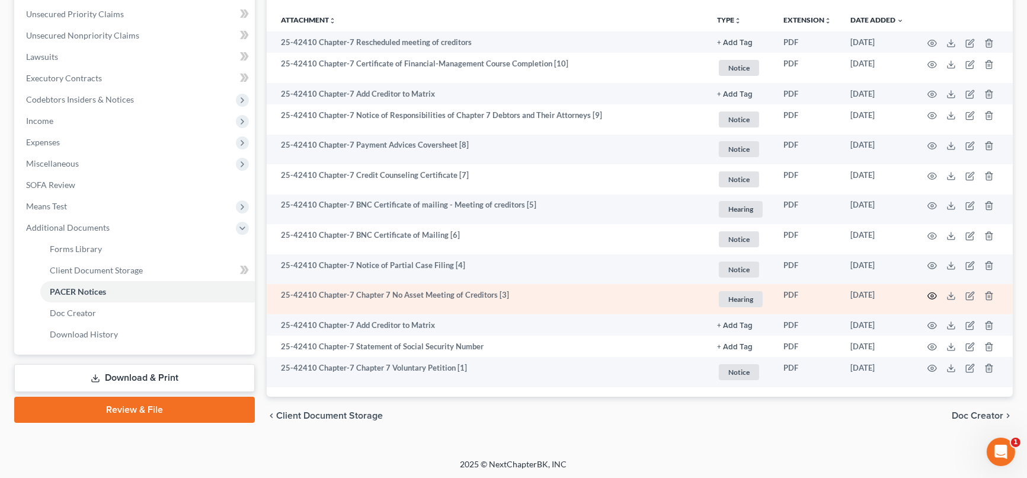
click at [928, 292] on icon "button" at bounding box center [932, 295] width 9 height 7
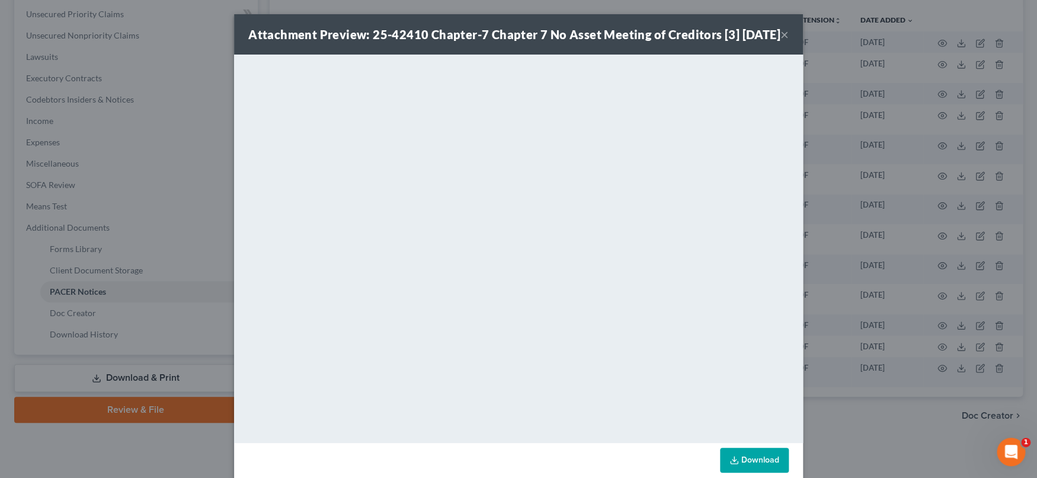
click at [781, 41] on button "×" at bounding box center [785, 34] width 8 height 14
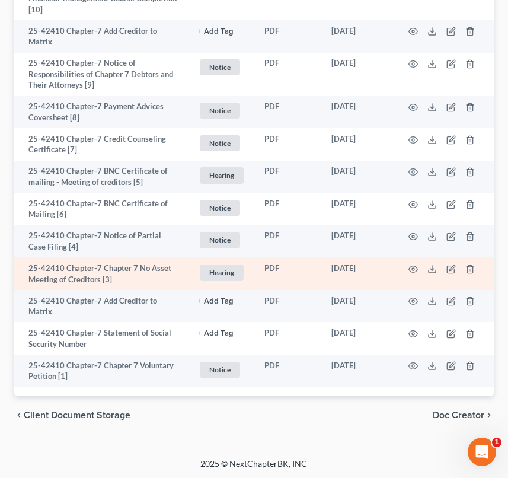
scroll to position [0, 0]
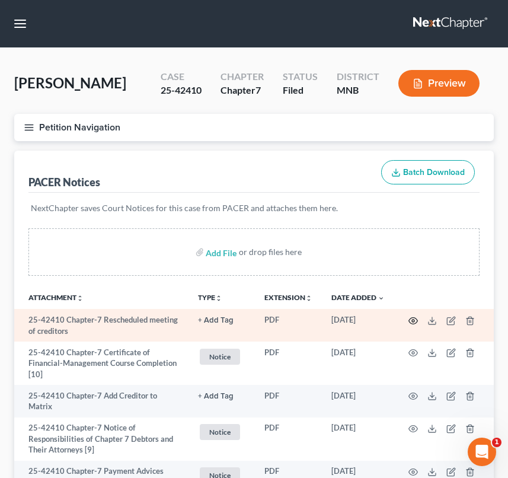
click at [413, 320] on icon "button" at bounding box center [412, 320] width 9 height 9
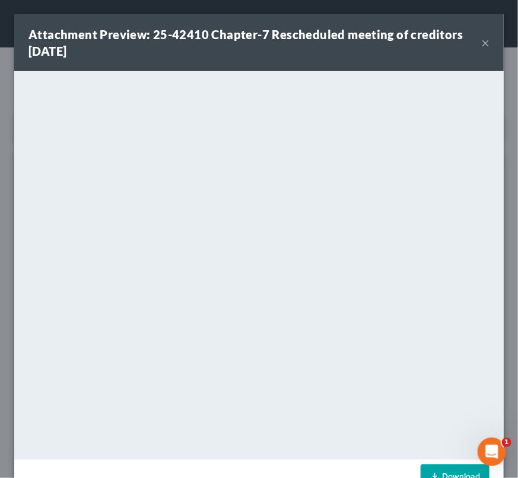
click at [481, 43] on button "×" at bounding box center [485, 43] width 8 height 14
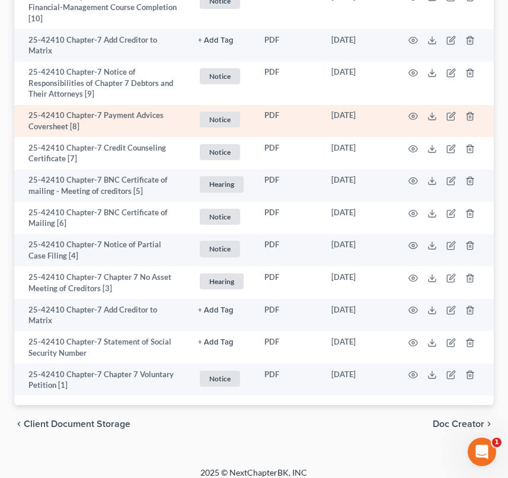
scroll to position [365, 0]
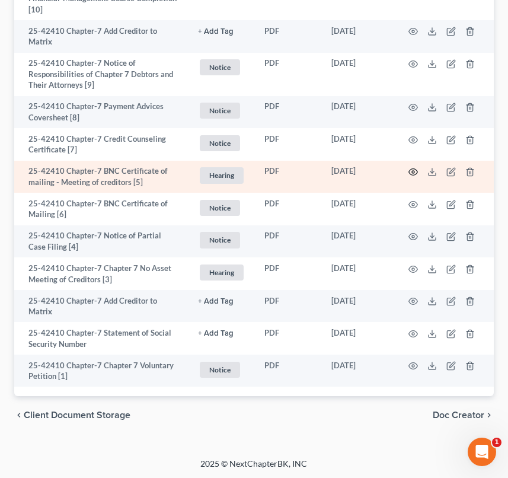
click at [411, 168] on icon "button" at bounding box center [412, 171] width 9 height 9
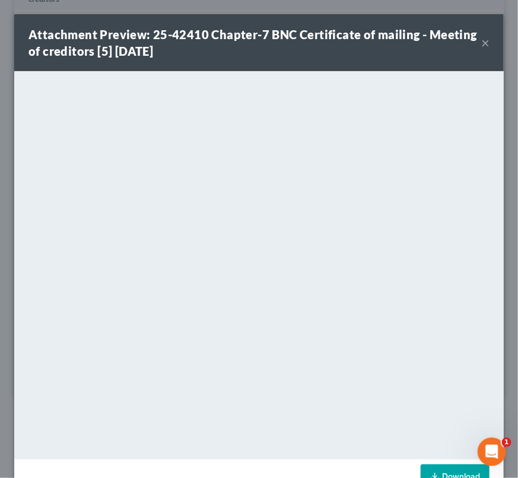
click at [481, 40] on button "×" at bounding box center [485, 43] width 8 height 14
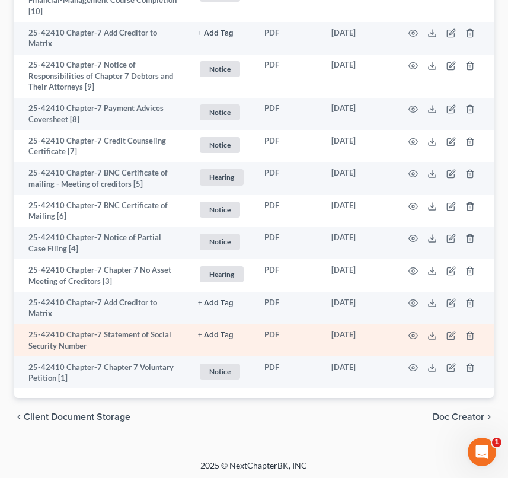
scroll to position [365, 0]
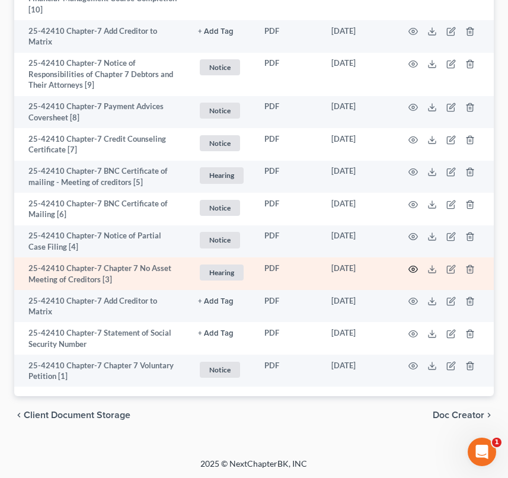
click at [410, 268] on icon "button" at bounding box center [412, 268] width 9 height 9
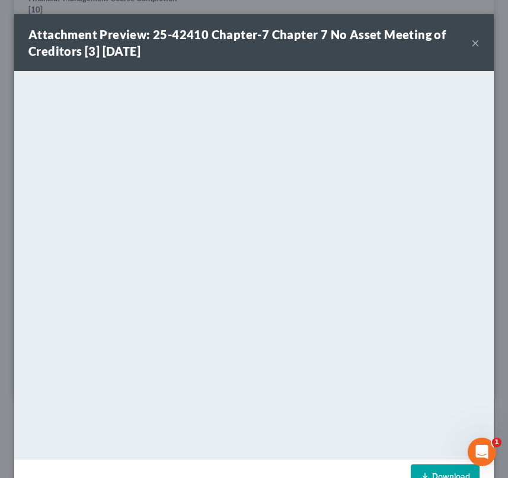
scroll to position [332, 0]
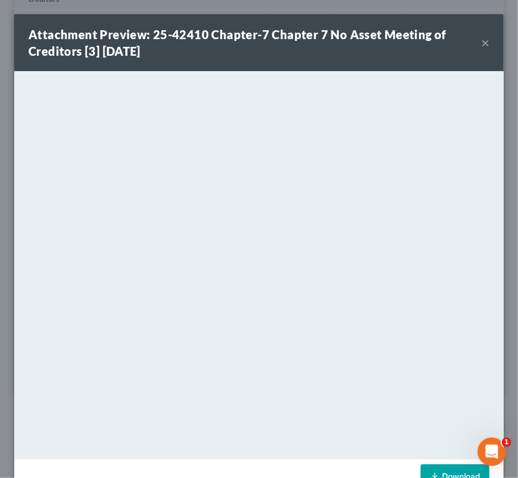
click at [481, 46] on button "×" at bounding box center [485, 43] width 8 height 14
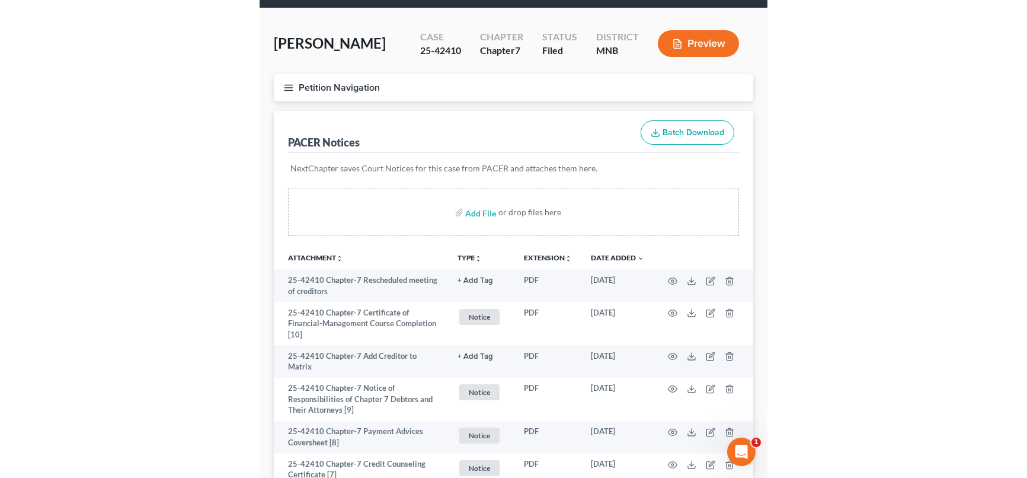
scroll to position [0, 0]
